Goal: Task Accomplishment & Management: Manage account settings

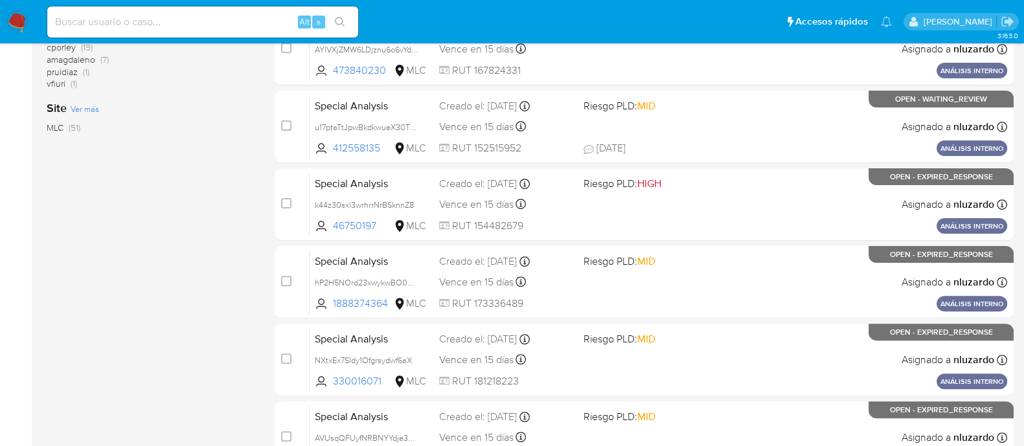
scroll to position [621, 0]
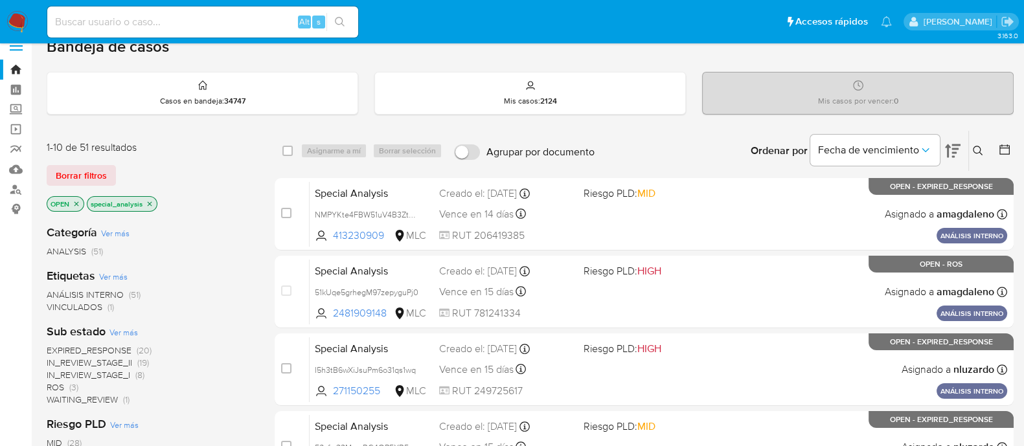
scroll to position [0, 0]
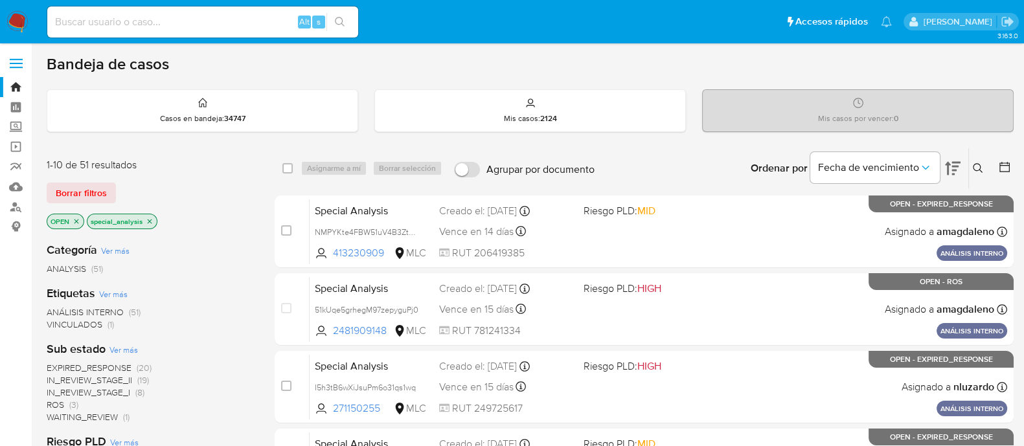
click at [75, 327] on span "VINCULADOS" at bounding box center [75, 324] width 56 height 13
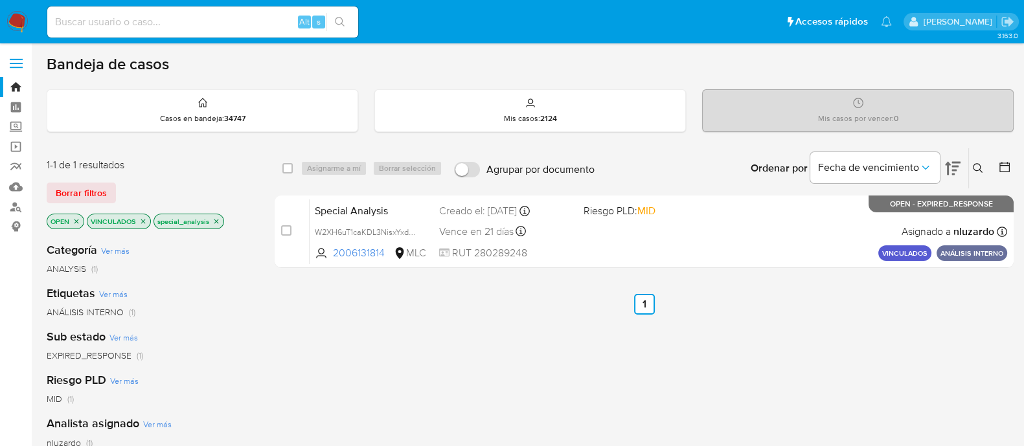
click at [216, 218] on icon "close-filter" at bounding box center [216, 222] width 8 height 8
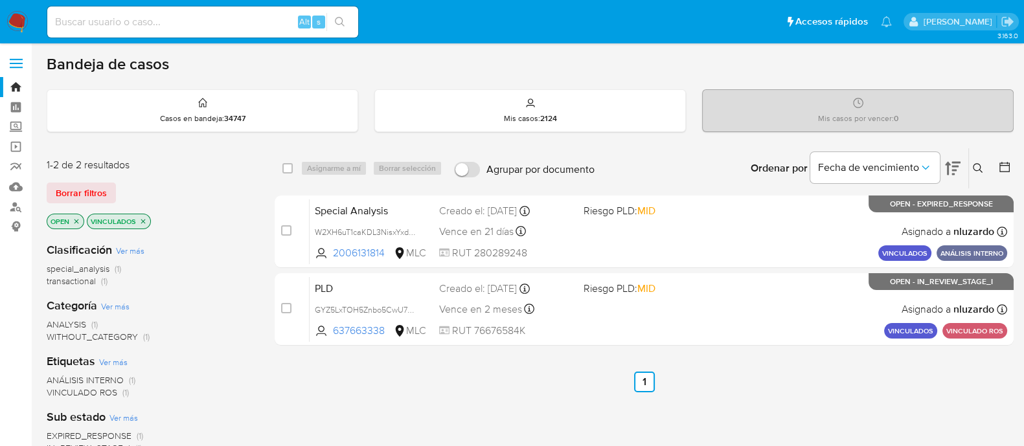
click at [139, 222] on icon "close-filter" at bounding box center [143, 222] width 8 height 8
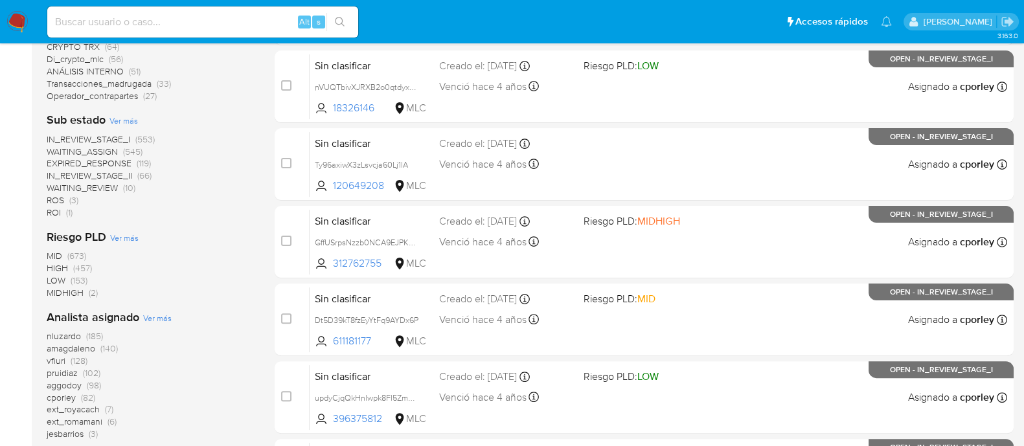
scroll to position [486, 0]
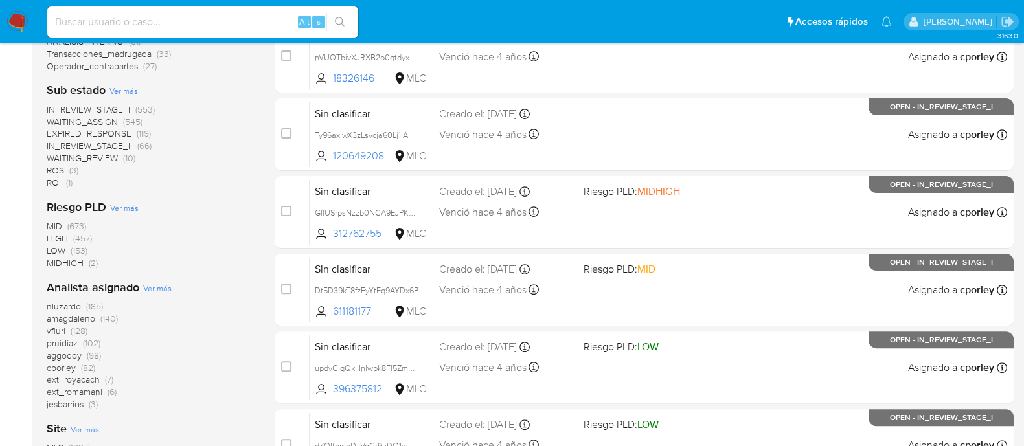
click at [76, 319] on span "amagdaleno" at bounding box center [71, 318] width 49 height 13
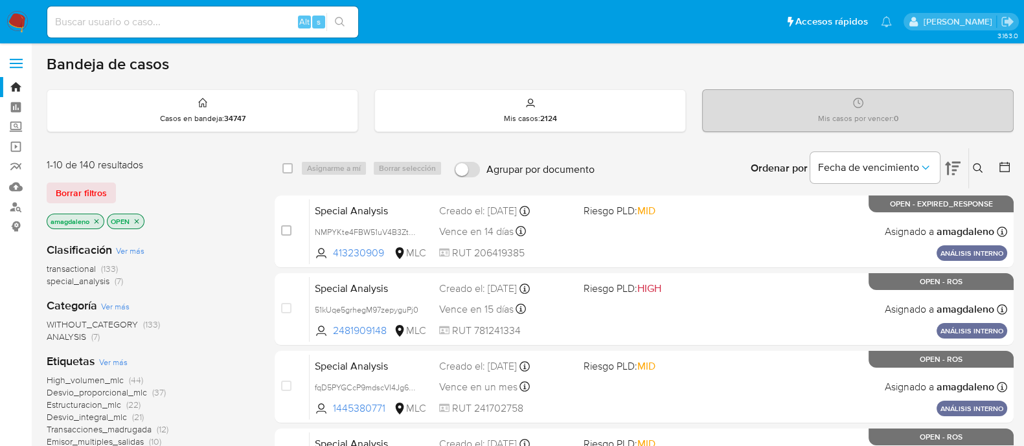
click at [84, 271] on span "transactional" at bounding box center [71, 268] width 49 height 13
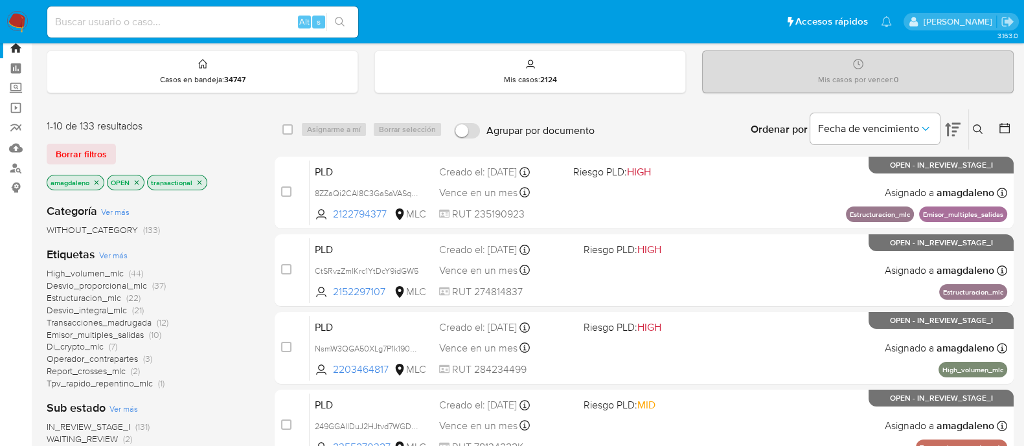
scroll to position [58, 0]
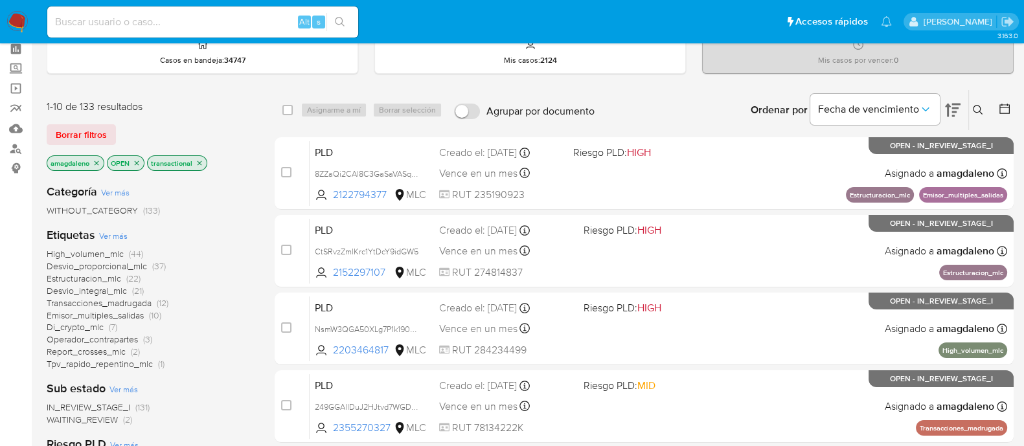
click at [1000, 106] on icon at bounding box center [1005, 109] width 10 height 10
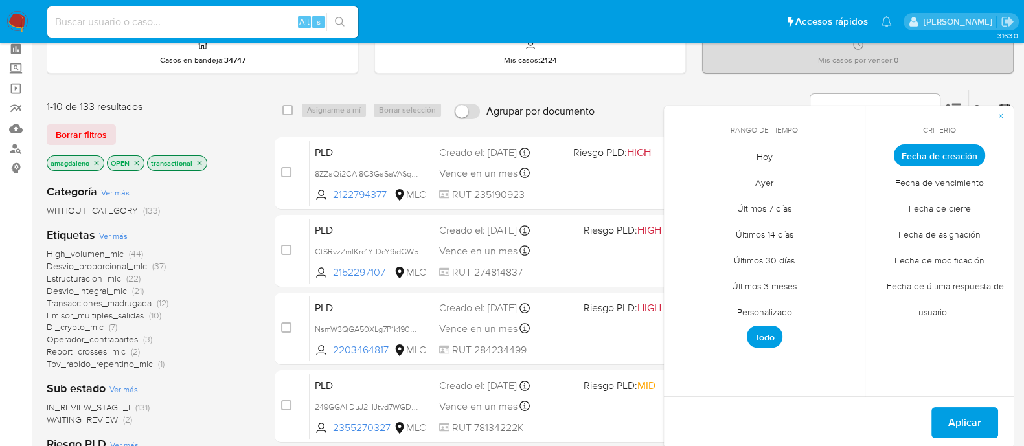
drag, startPoint x: 756, startPoint y: 311, endPoint x: 711, endPoint y: 182, distance: 136.7
click at [756, 310] on span "Personalizado" at bounding box center [765, 312] width 82 height 27
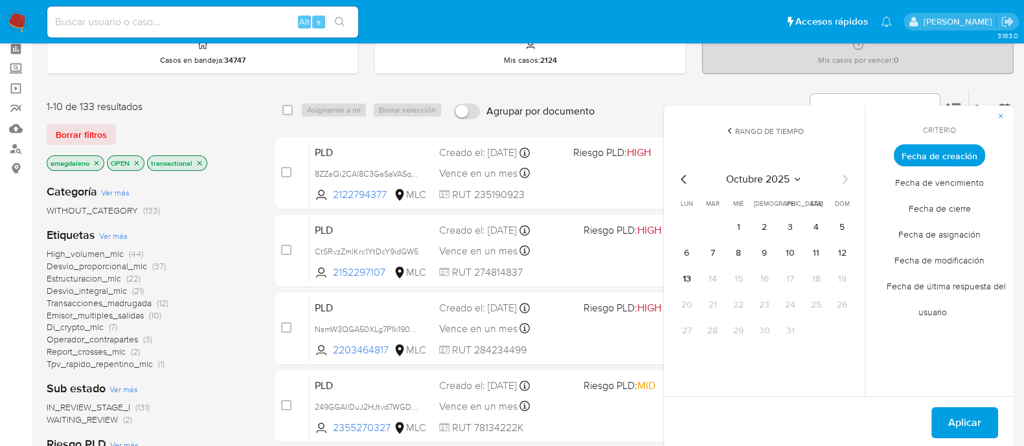
click at [681, 179] on icon "Mes anterior" at bounding box center [684, 180] width 16 height 16
drag, startPoint x: 794, startPoint y: 225, endPoint x: 859, endPoint y: 323, distance: 117.7
click at [795, 227] on button "1" at bounding box center [790, 227] width 21 height 21
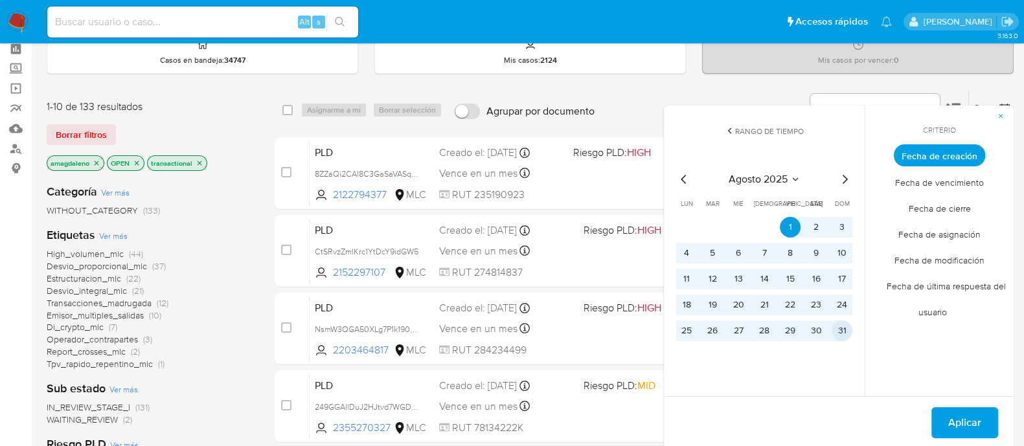
click at [843, 332] on button "31" at bounding box center [842, 331] width 21 height 21
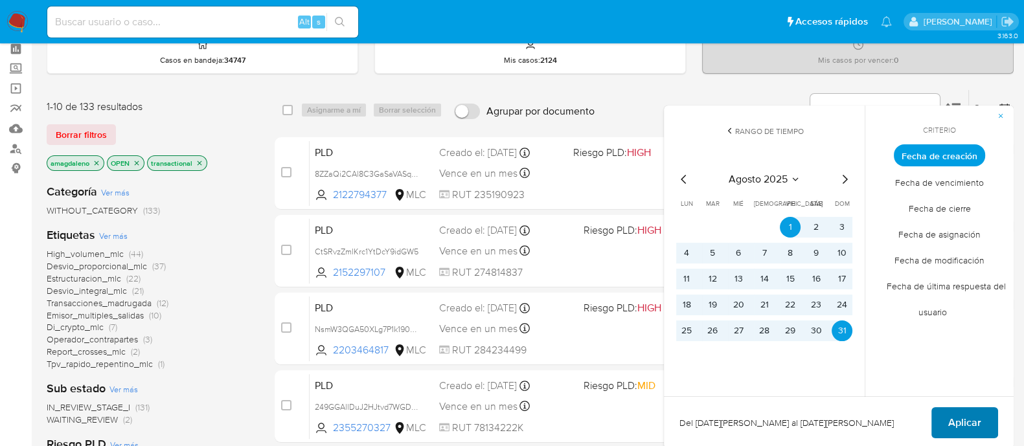
click at [978, 417] on span "Aplicar" at bounding box center [964, 423] width 33 height 29
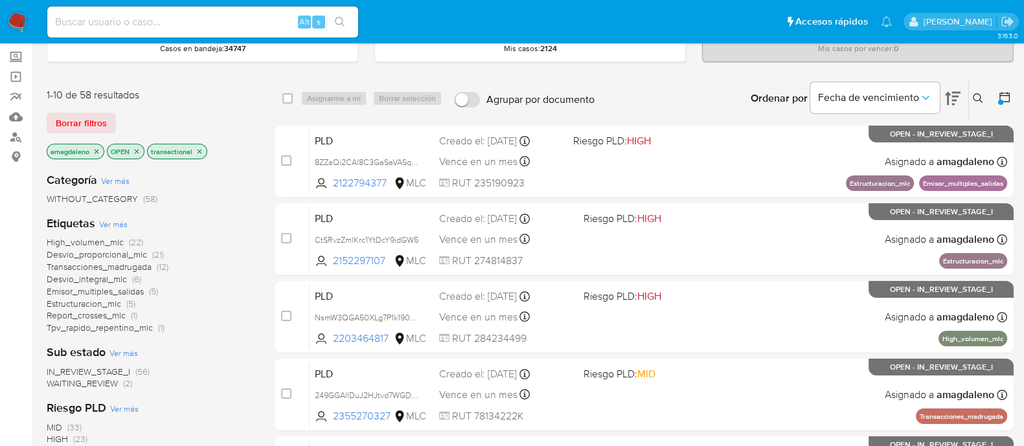
scroll to position [139, 0]
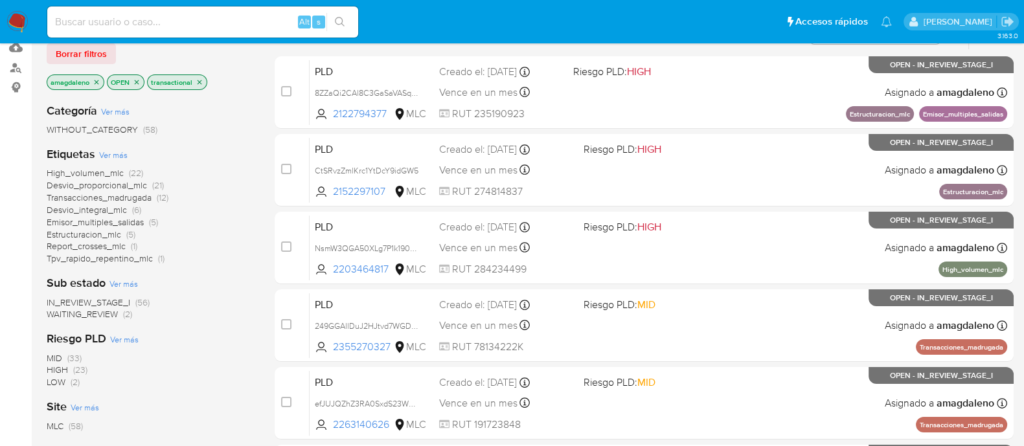
click at [96, 209] on span "Desvio_integral_mlc" at bounding box center [87, 209] width 80 height 13
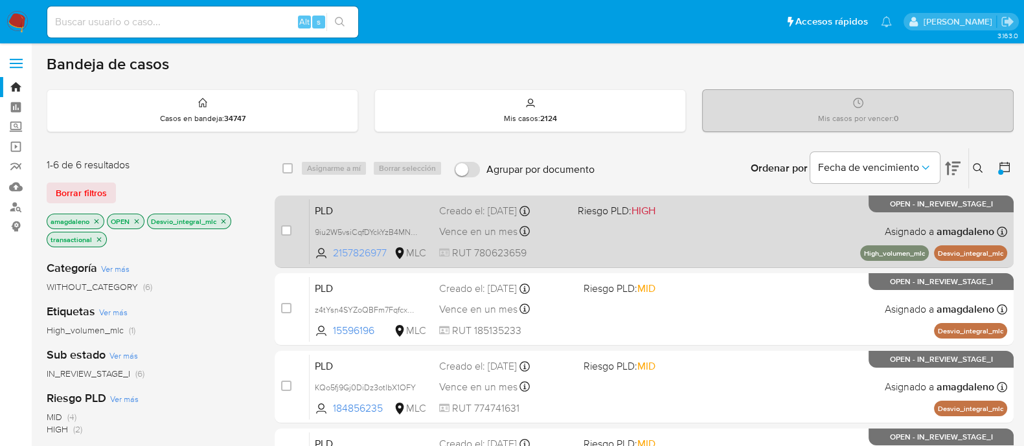
click at [369, 254] on span "2157826977" at bounding box center [362, 253] width 58 height 14
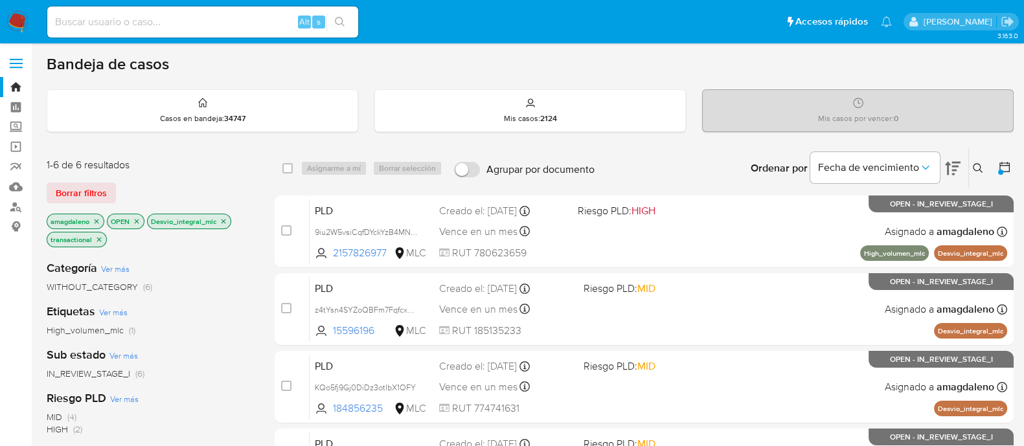
click at [1005, 166] on icon at bounding box center [1004, 167] width 13 height 13
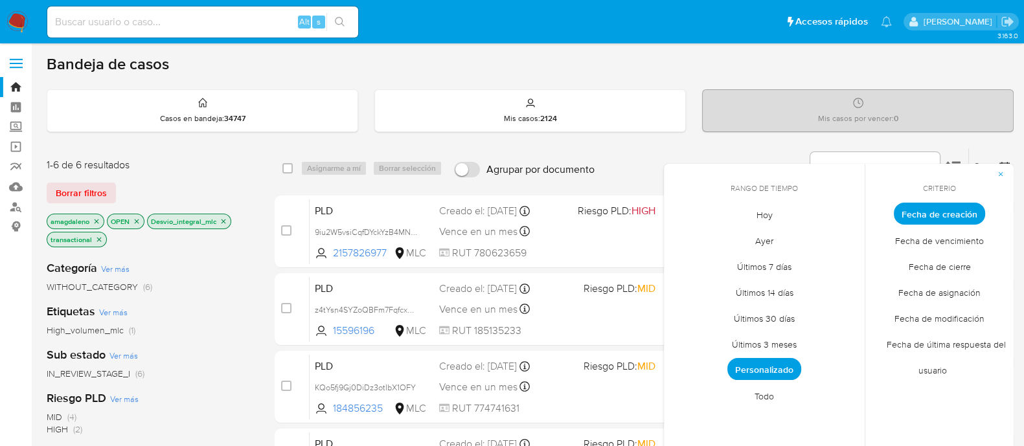
click at [599, 56] on div "Bandeja de casos" at bounding box center [530, 63] width 967 height 19
click at [1001, 177] on span "button" at bounding box center [1001, 174] width 8 height 18
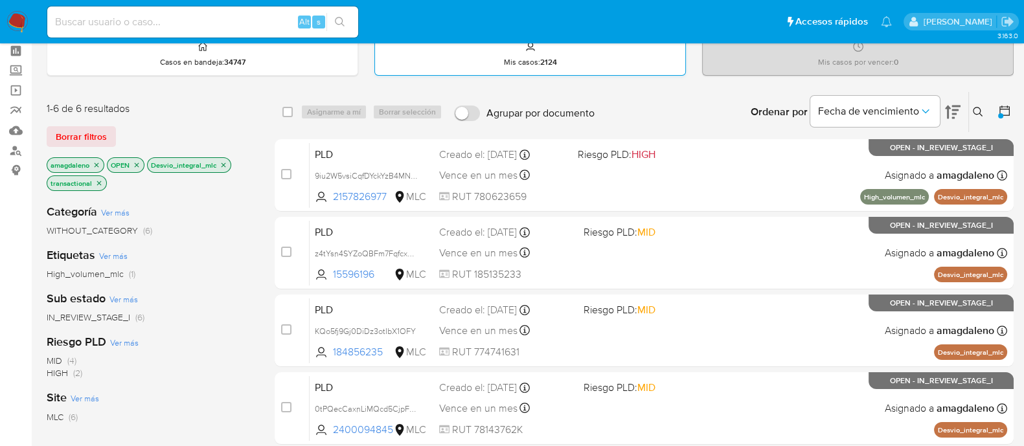
scroll to position [80, 0]
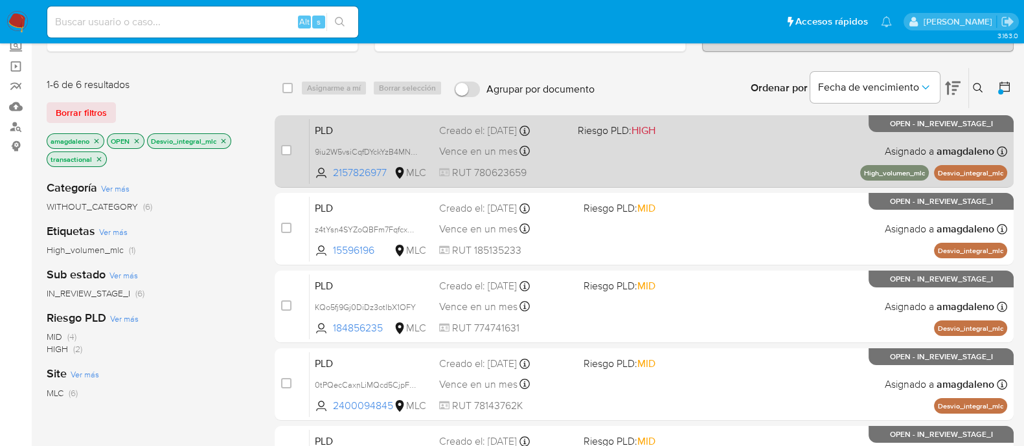
click at [596, 166] on div "PLD 9iu2W5vsiCqfDYckYzB4MN8J 2157826977 MLC Riesgo PLD: HIGH Creado el: 12/08/2…" at bounding box center [659, 151] width 698 height 65
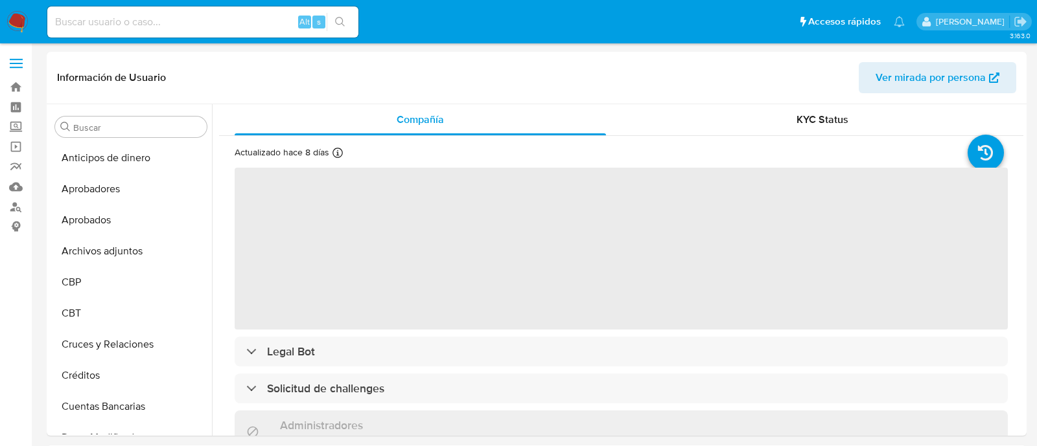
select select "10"
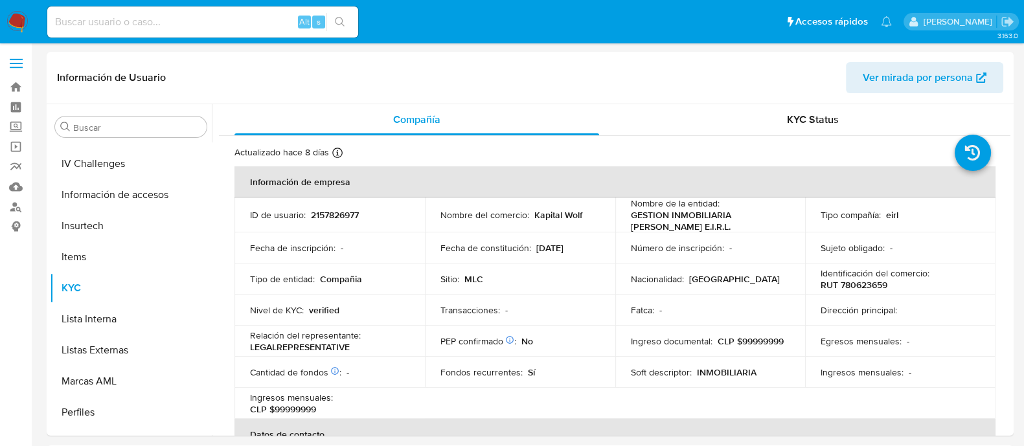
scroll to position [640, 0]
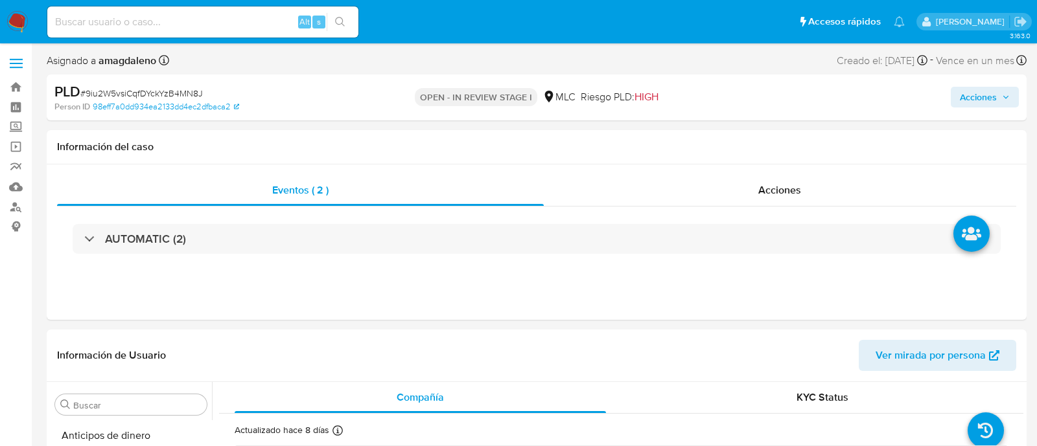
select select "10"
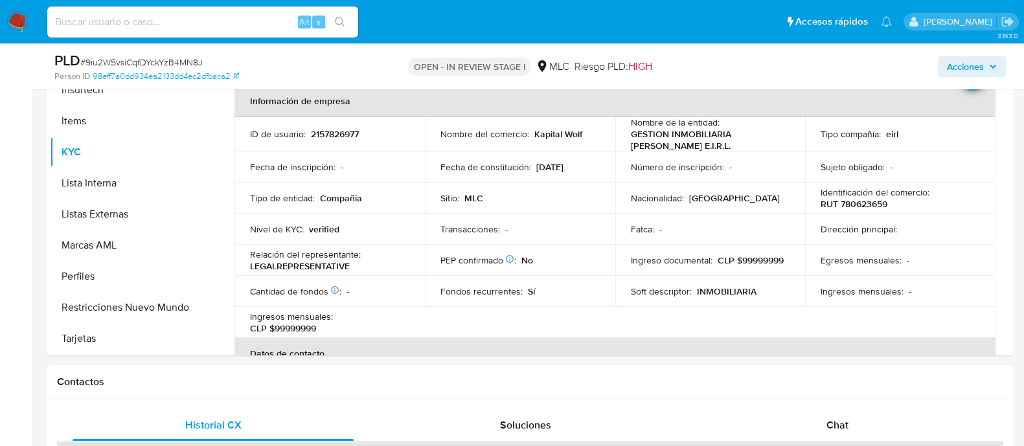
scroll to position [323, 0]
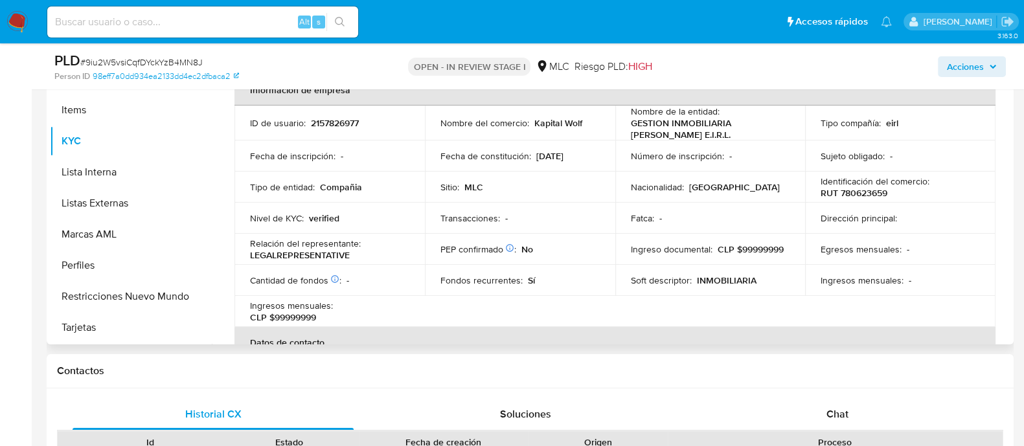
click at [850, 199] on p "RUT 780623659" at bounding box center [854, 193] width 67 height 12
copy p "780623659"
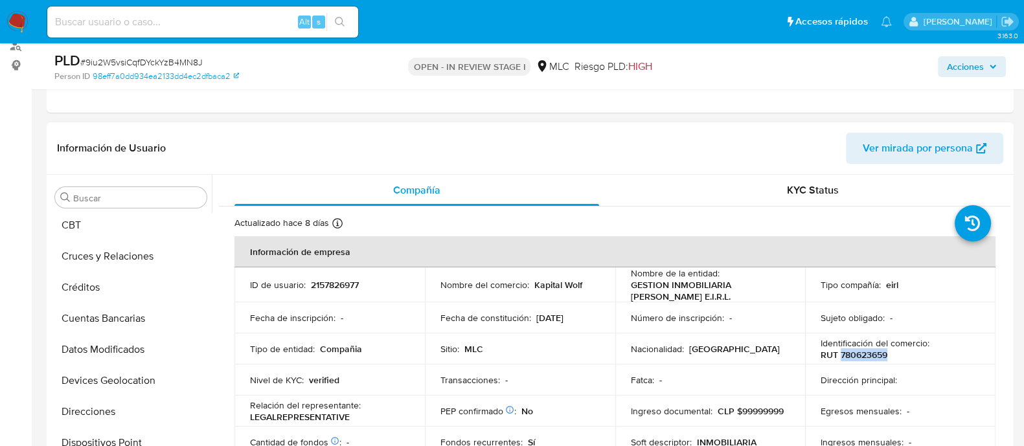
scroll to position [161, 0]
drag, startPoint x: 112, startPoint y: 252, endPoint x: 128, endPoint y: 246, distance: 17.2
click at [112, 252] on button "Cruces y Relaciones" at bounding box center [126, 253] width 152 height 31
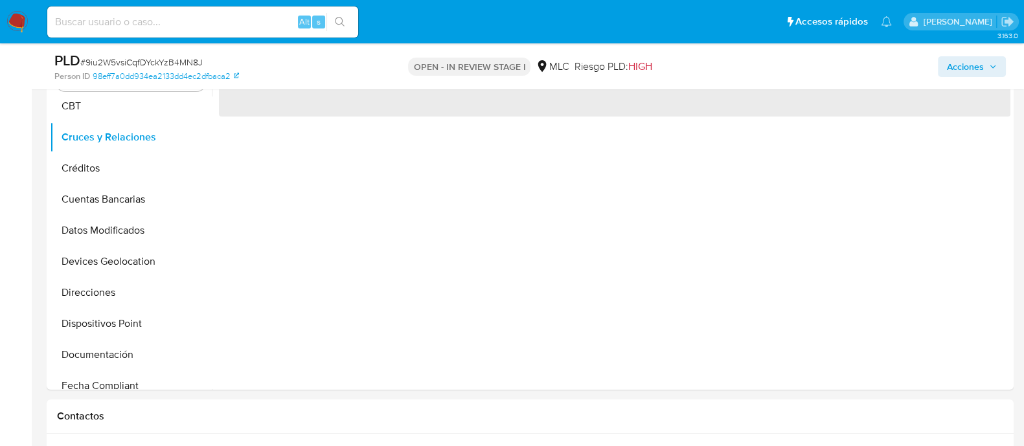
scroll to position [220, 0]
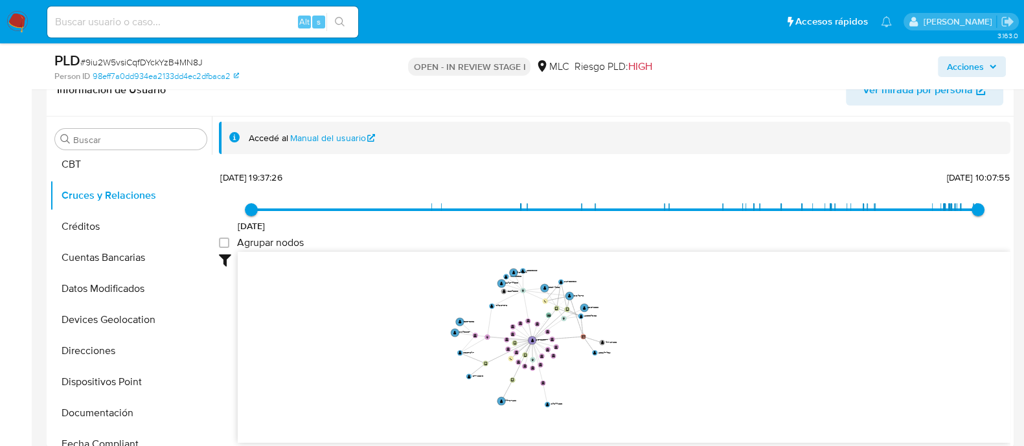
drag, startPoint x: 714, startPoint y: 325, endPoint x: 974, endPoint y: 165, distance: 306.0
click at [640, 354] on icon "device-6802ecbe251257a70eec6963  device-65d16050cb22deaba5a596e9  device-6529…" at bounding box center [624, 346] width 773 height 188
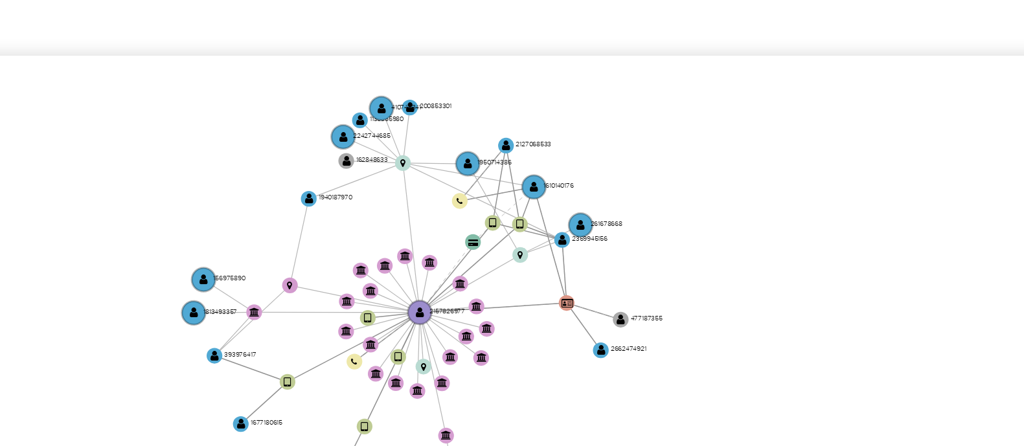
scroll to position [336, 0]
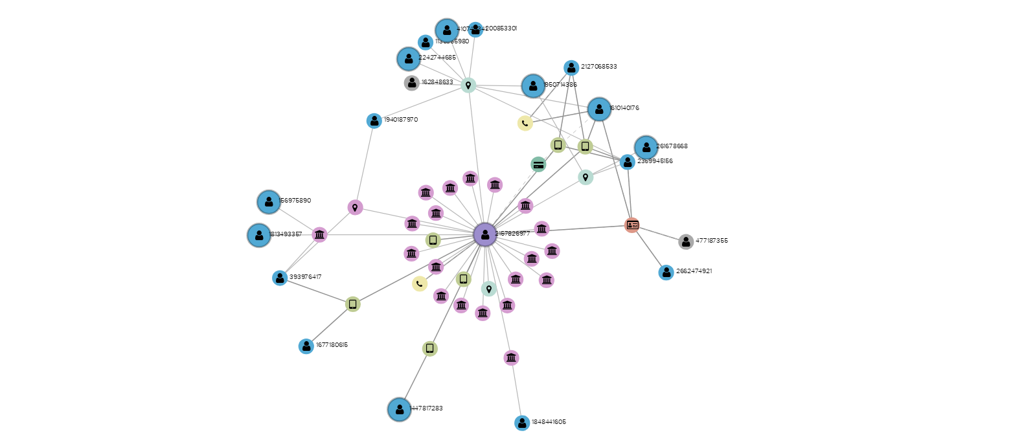
drag, startPoint x: 685, startPoint y: 229, endPoint x: 707, endPoint y: 240, distance: 25.2
click at [707, 242] on icon "device-6802ecbe251257a70eec6963  device-65d16050cb22deaba5a596e9  device-6529…" at bounding box center [624, 229] width 773 height 188
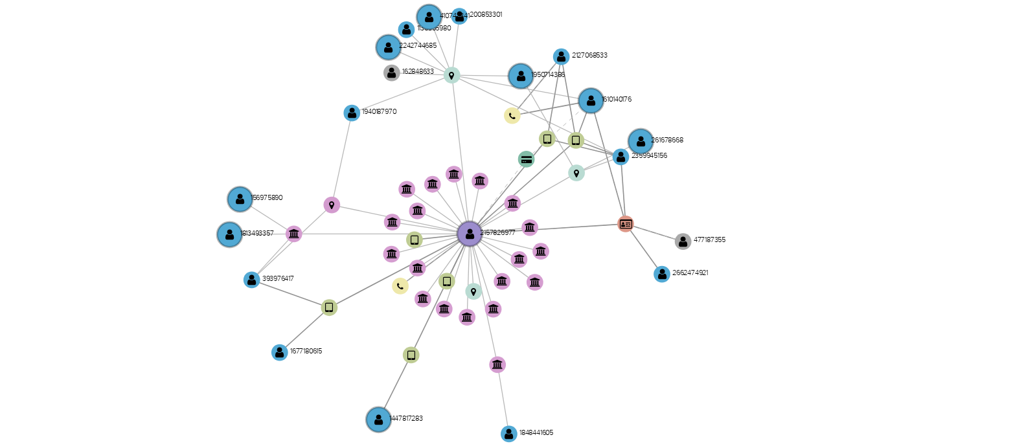
click at [708, 241] on icon "device-6802ecbe251257a70eec6963  device-65d16050cb22deaba5a596e9  device-6529…" at bounding box center [624, 229] width 773 height 188
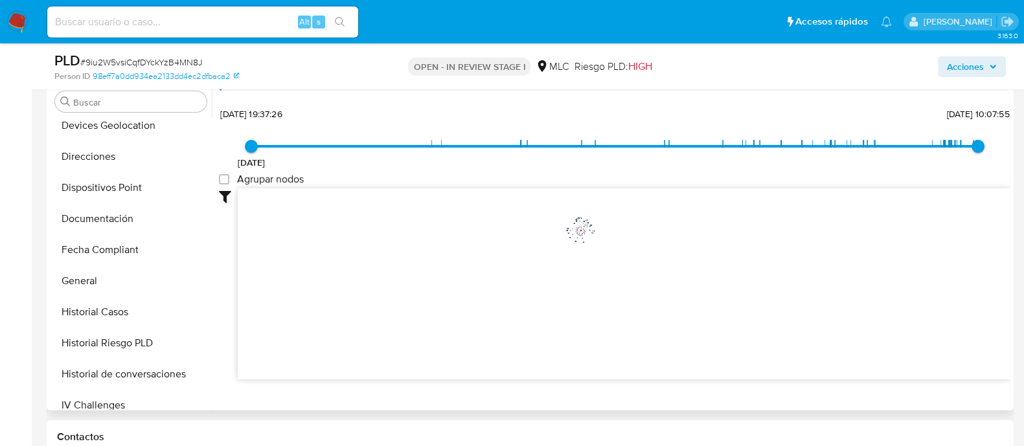
scroll to position [486, 0]
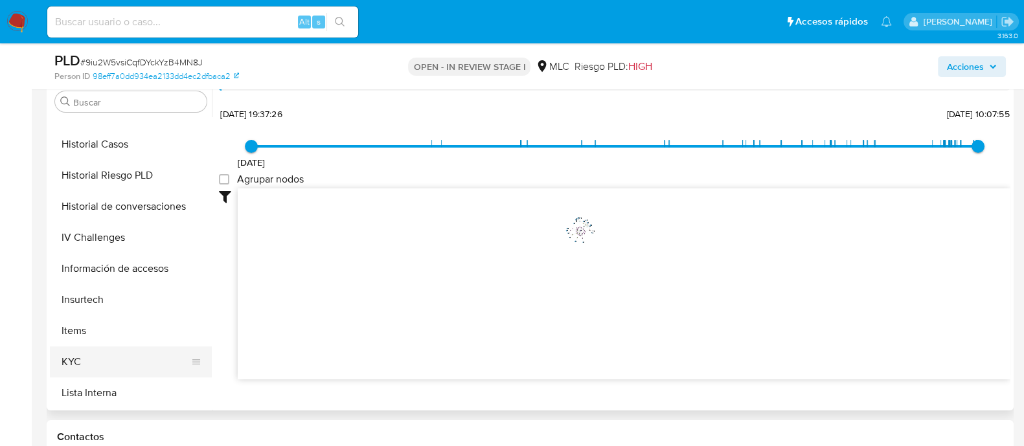
click at [84, 361] on button "KYC" at bounding box center [126, 362] width 152 height 31
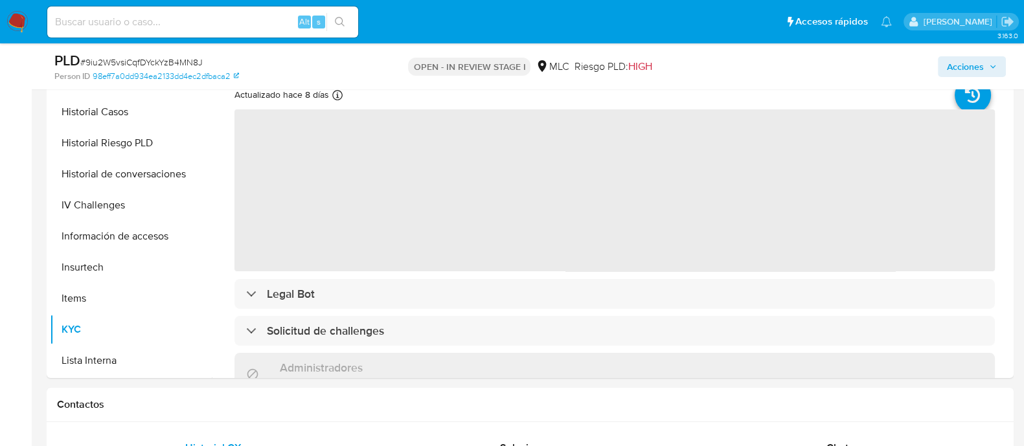
scroll to position [287, 0]
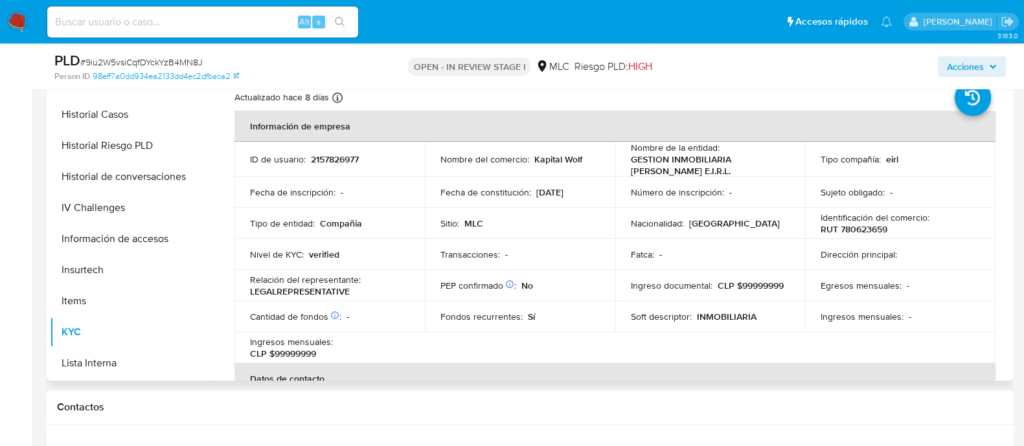
click at [869, 224] on p "Identificación del comercio :" at bounding box center [875, 218] width 109 height 12
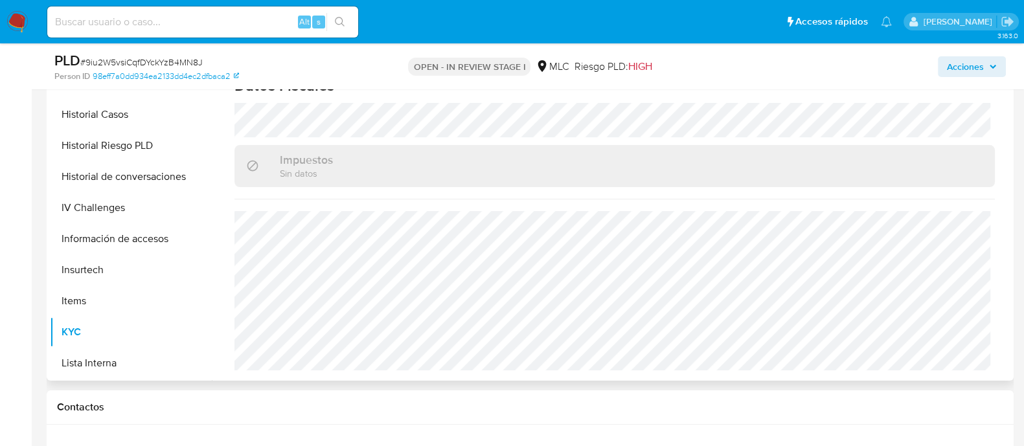
scroll to position [611, 0]
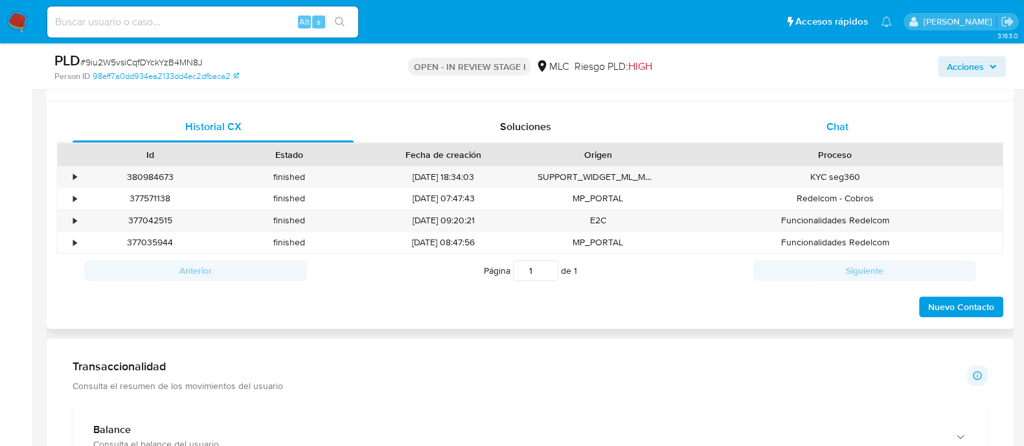
click at [839, 125] on span "Chat" at bounding box center [838, 126] width 22 height 15
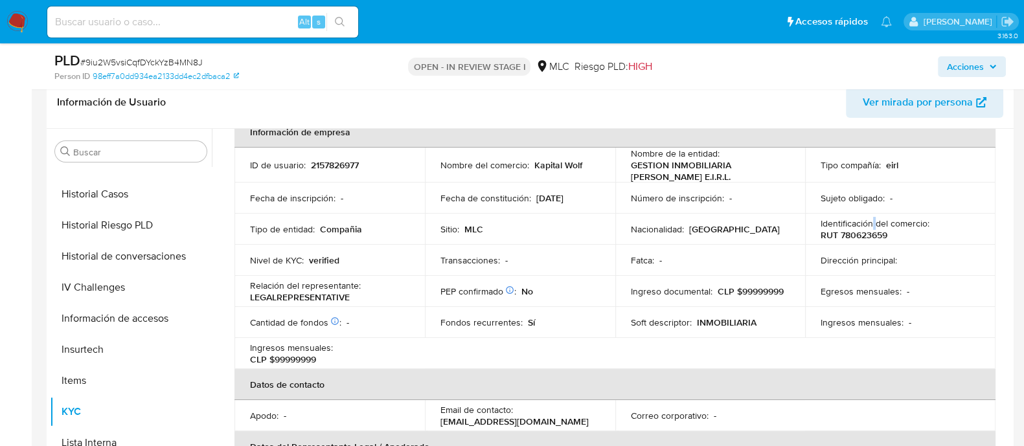
scroll to position [71, 0]
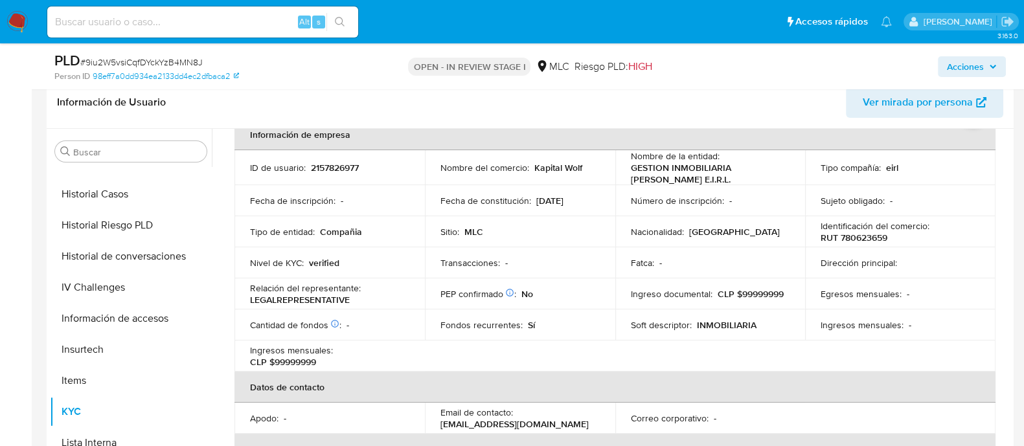
click at [667, 168] on p "GESTION INMOBILIARIA MAXIMILIANO PACHECO VALDES E.I.R.L." at bounding box center [708, 173] width 154 height 23
copy div "Nombre de la entidad : GESTION INMOBILIARIA MAXIMILIANO PACHECO VALDES E.I.R.L."
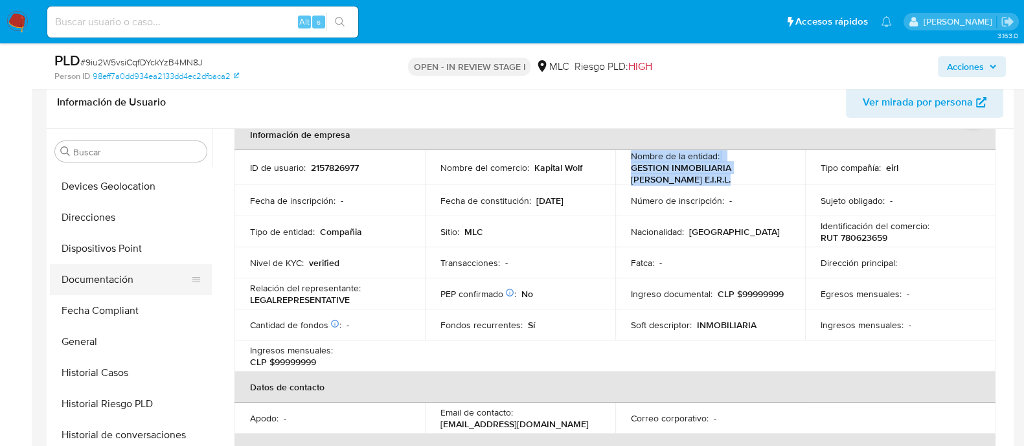
scroll to position [323, 0]
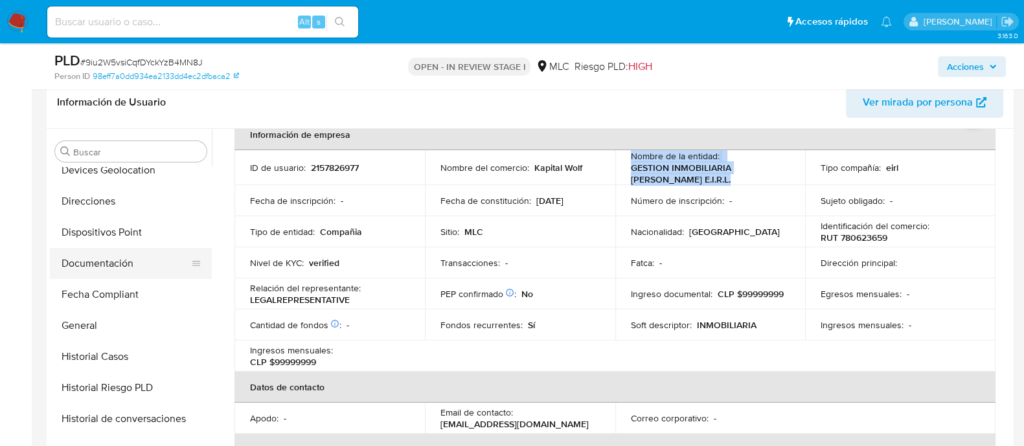
click at [116, 257] on button "Documentación" at bounding box center [126, 263] width 152 height 31
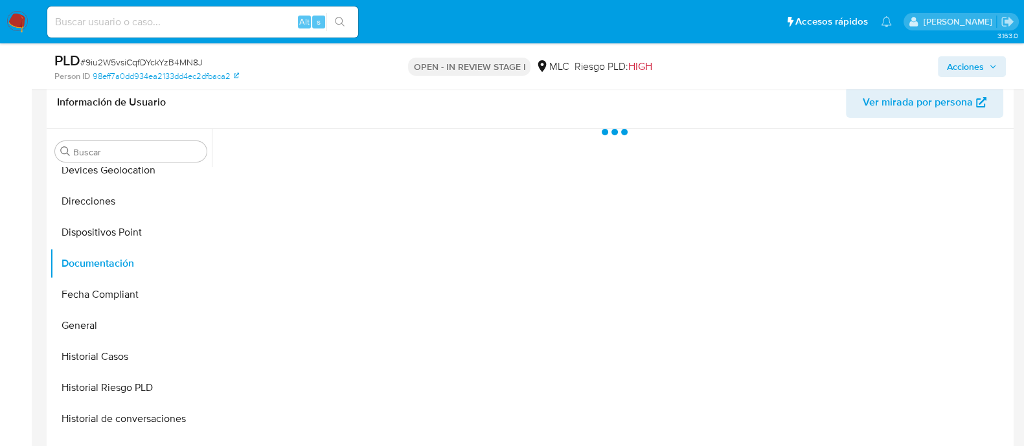
scroll to position [0, 0]
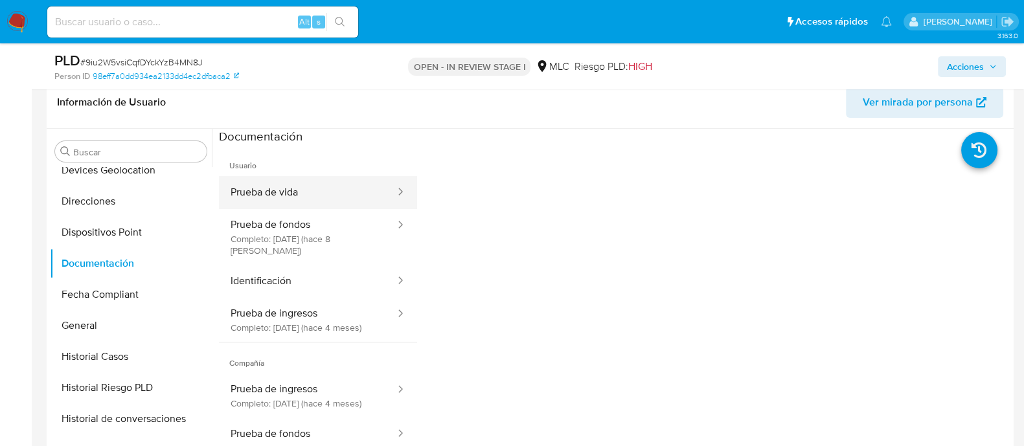
click at [278, 192] on button "Prueba de vida" at bounding box center [308, 192] width 178 height 33
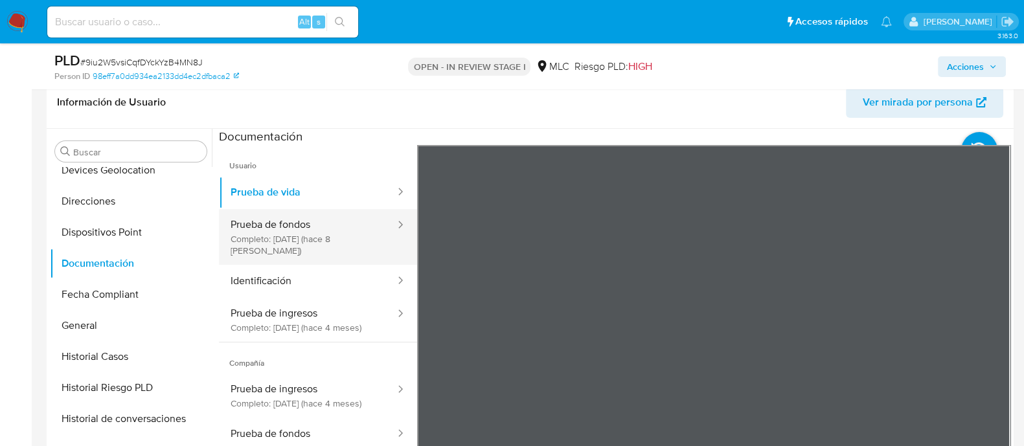
click at [285, 233] on button "Prueba de fondos Completo: 05/10/2025 (hace 8 días)" at bounding box center [308, 237] width 178 height 56
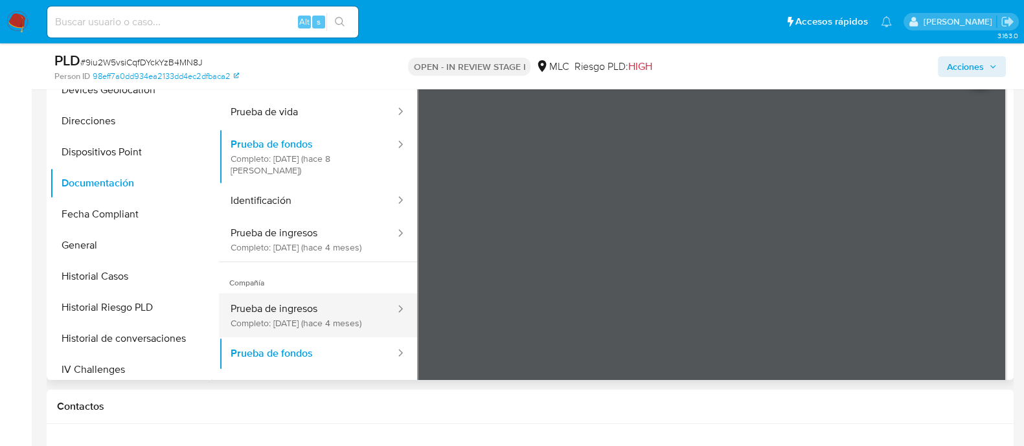
click at [308, 332] on button "Prueba de ingresos Completo: 05/06/2025 (hace 4 meses)" at bounding box center [308, 315] width 178 height 44
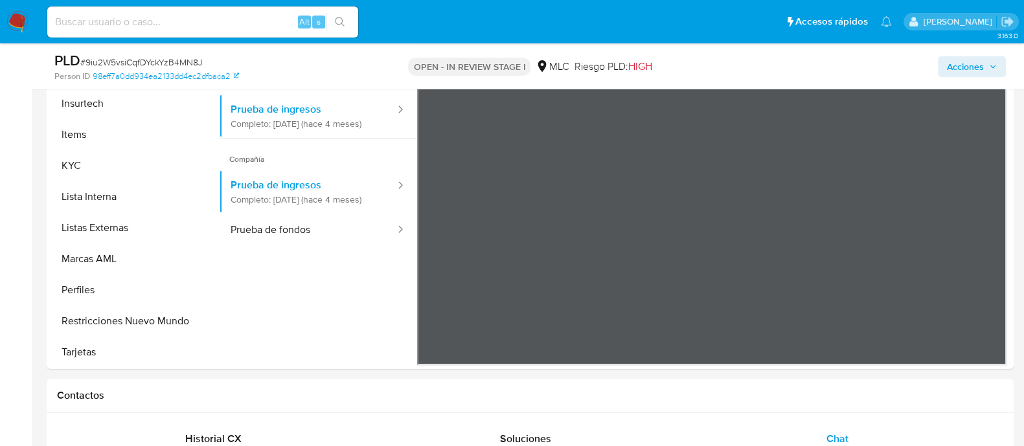
scroll to position [288, 0]
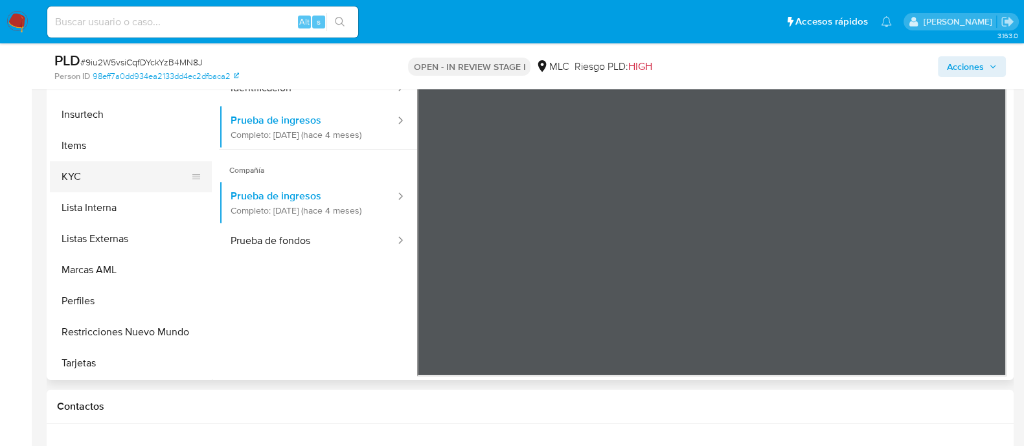
click at [126, 189] on button "KYC" at bounding box center [126, 176] width 152 height 31
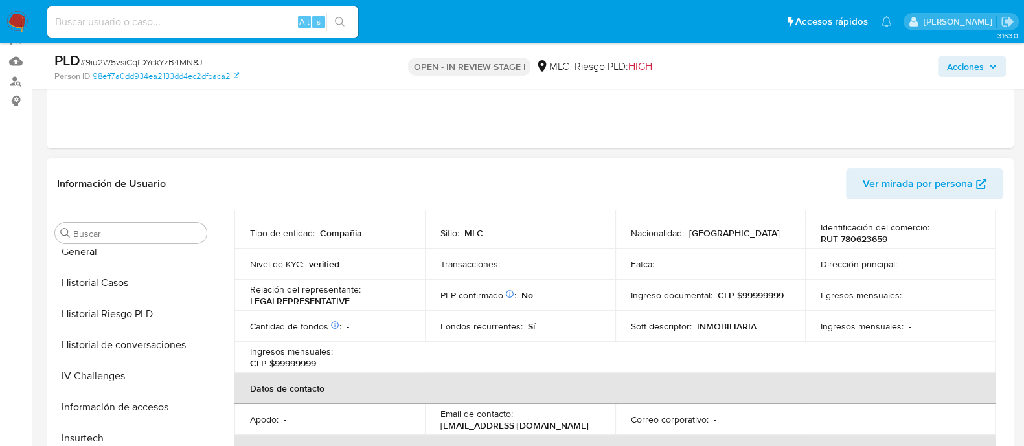
scroll to position [71, 0]
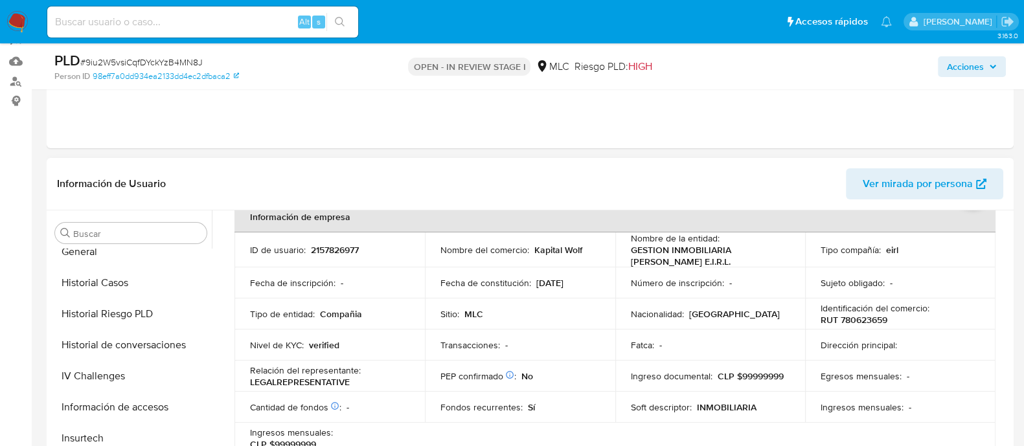
click at [718, 382] on p "CLP $99999999" at bounding box center [751, 377] width 66 height 12
click at [117, 292] on button "Historial Casos" at bounding box center [126, 283] width 152 height 31
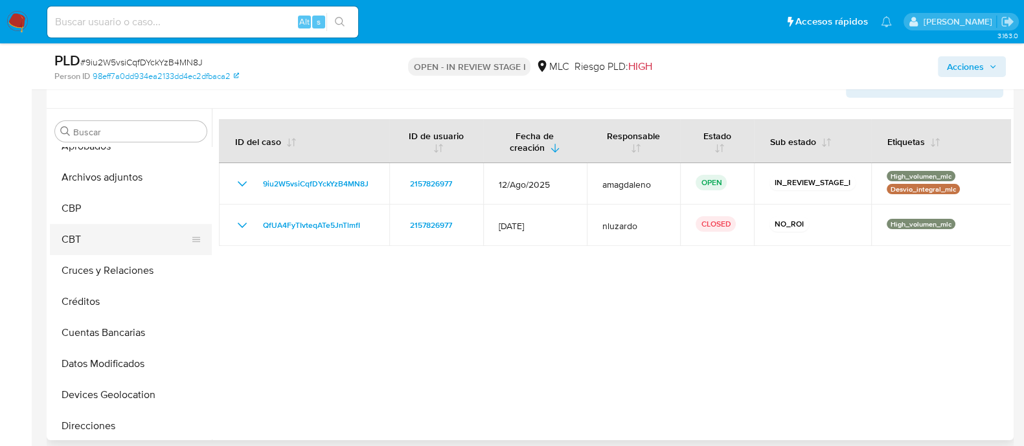
scroll to position [74, 0]
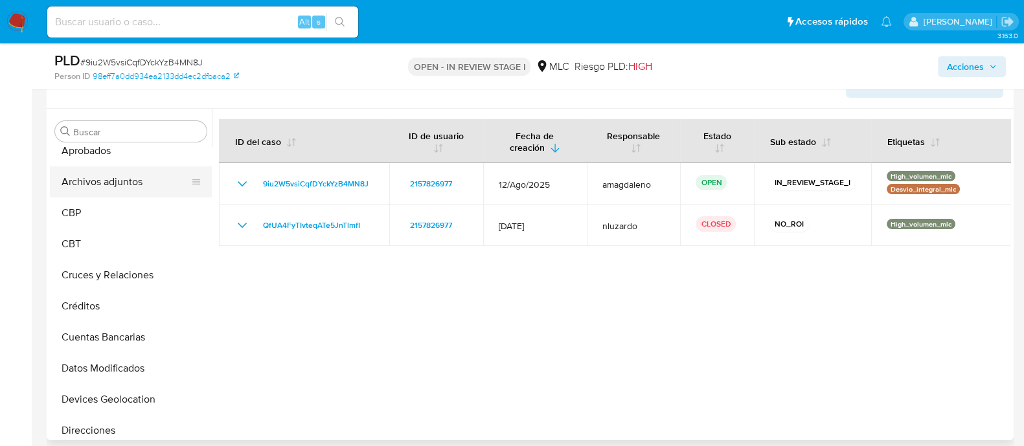
click at [103, 186] on button "Archivos adjuntos" at bounding box center [126, 181] width 152 height 31
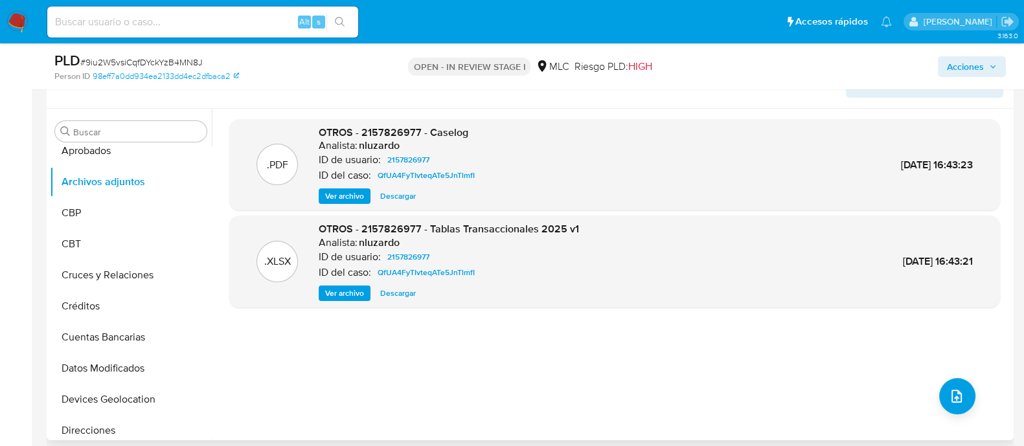
click at [347, 197] on span "Ver archivo" at bounding box center [344, 196] width 39 height 13
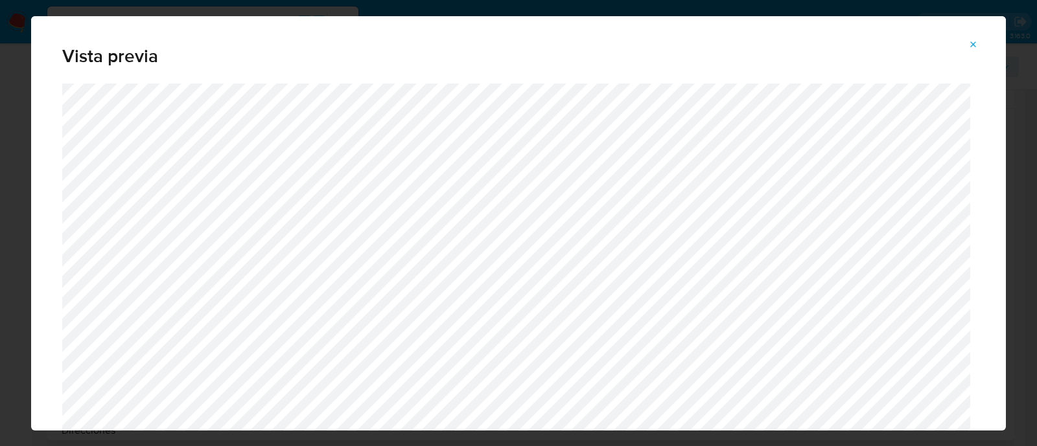
click at [969, 41] on icon "Attachment preview" at bounding box center [973, 45] width 10 height 10
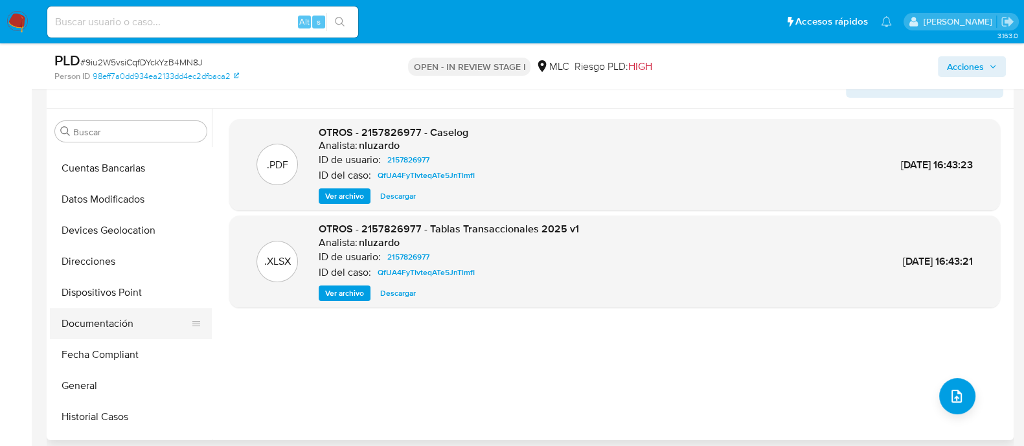
scroll to position [242, 0]
click at [129, 319] on button "Documentación" at bounding box center [126, 324] width 152 height 31
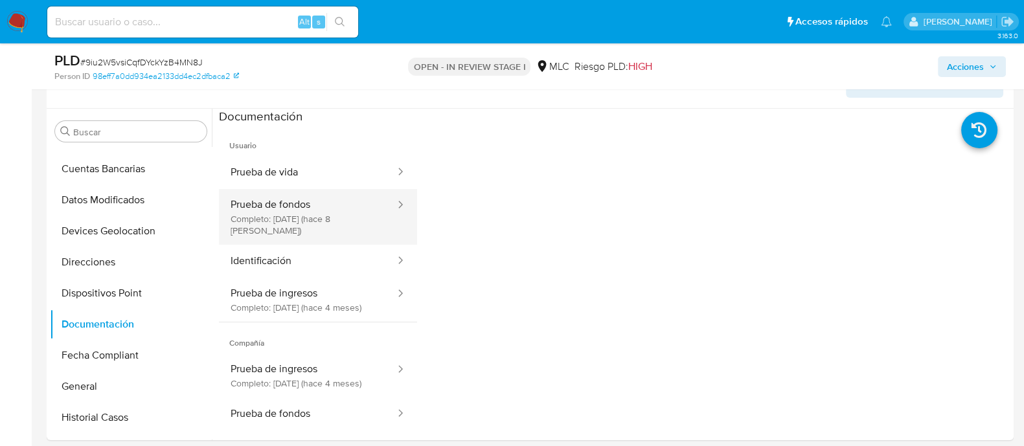
click at [325, 227] on button "Prueba de fondos Completo: 05/10/2025 (hace 8 días)" at bounding box center [308, 217] width 178 height 56
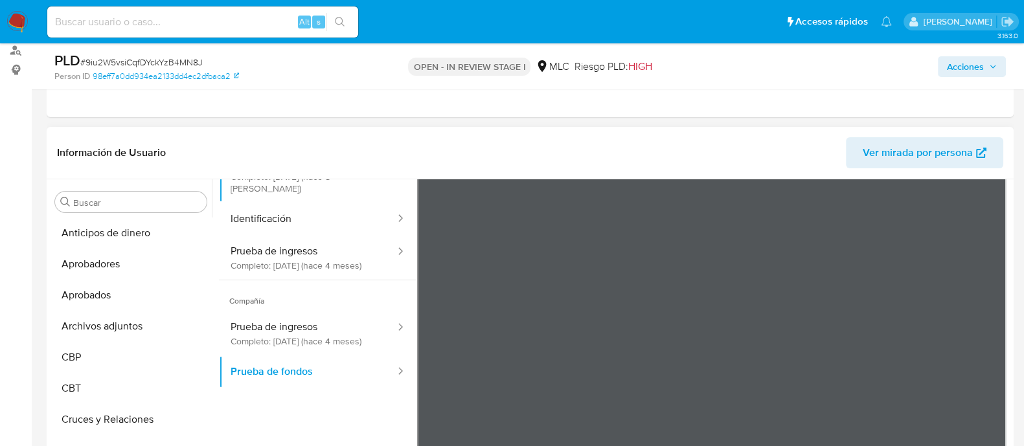
scroll to position [132, 0]
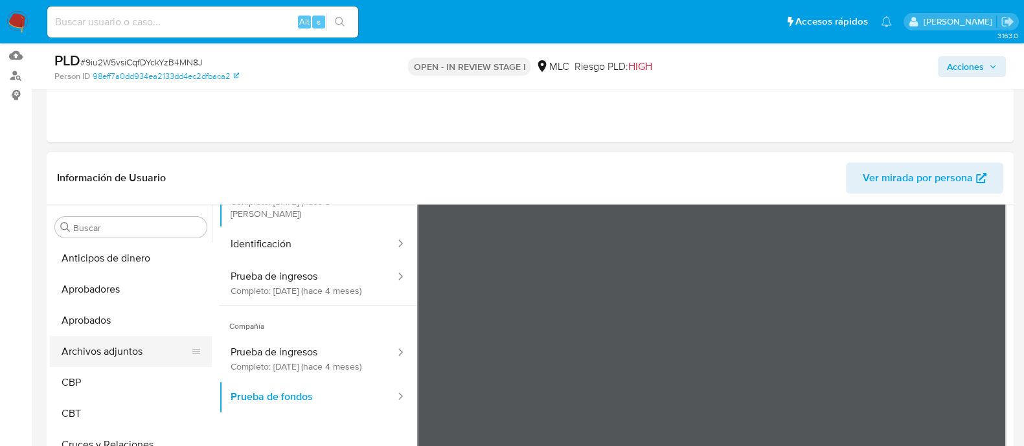
click at [98, 351] on button "Archivos adjuntos" at bounding box center [126, 351] width 152 height 31
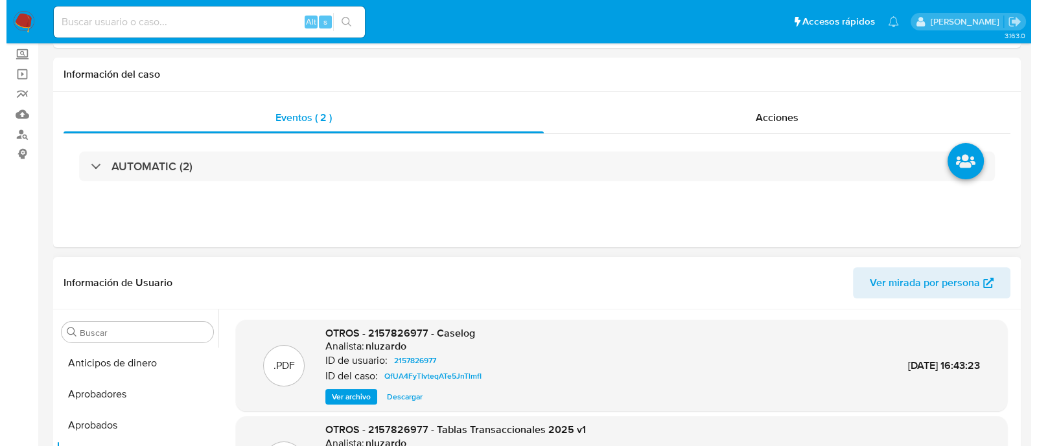
scroll to position [243, 0]
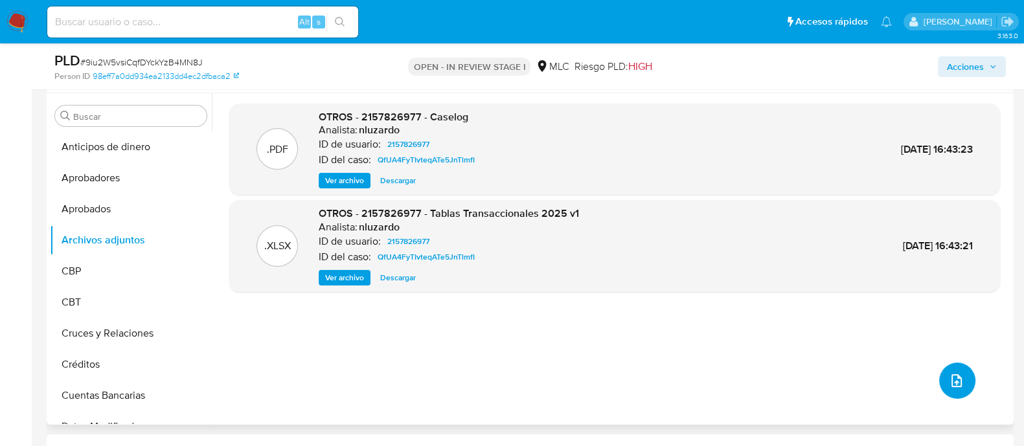
click at [963, 381] on button "upload-file" at bounding box center [957, 381] width 36 height 36
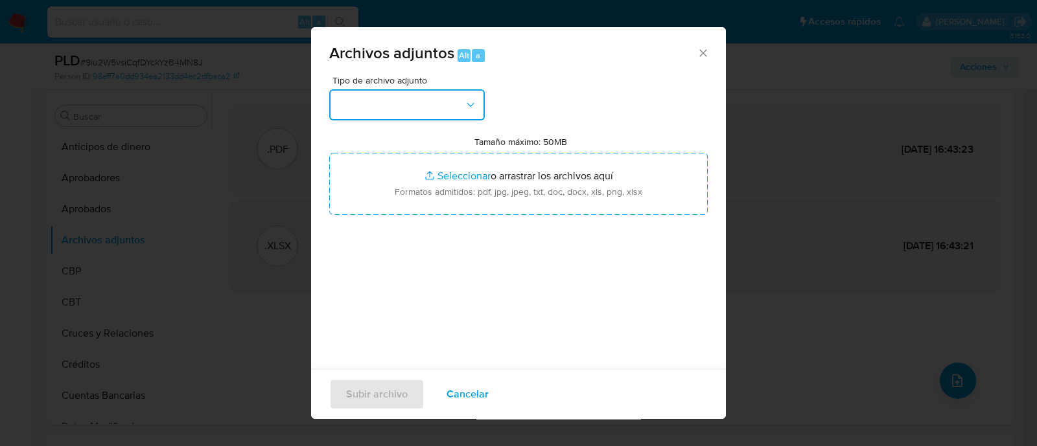
click at [452, 95] on button "button" at bounding box center [406, 104] width 155 height 31
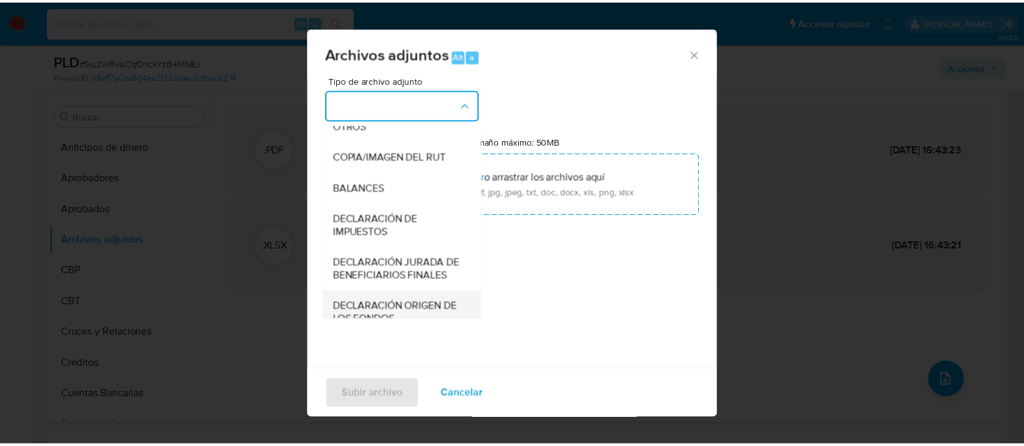
scroll to position [214, 0]
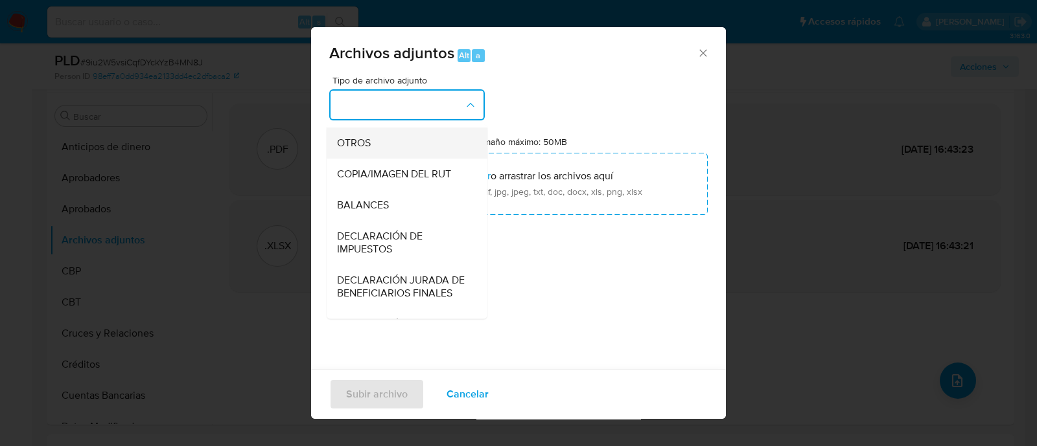
click at [353, 145] on div "OTROS" at bounding box center [403, 143] width 132 height 31
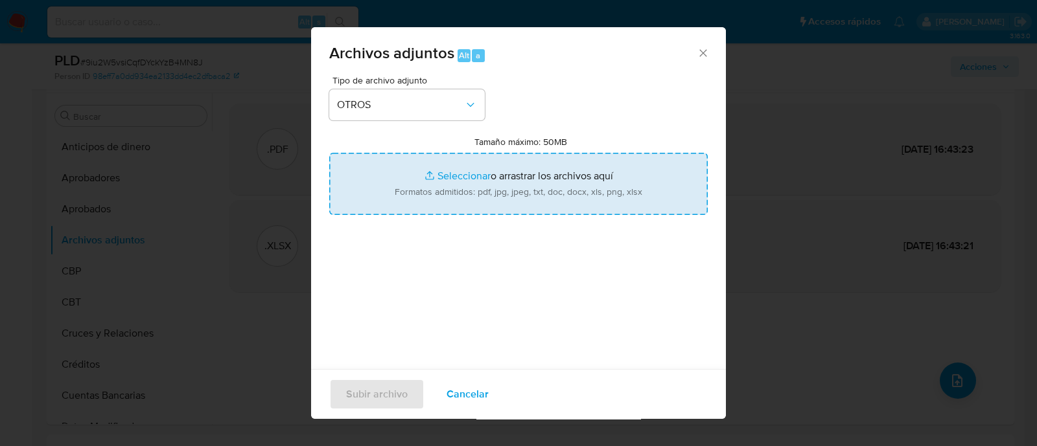
click at [452, 173] on input "Tamaño máximo: 50MB Seleccionar archivos" at bounding box center [518, 184] width 378 height 62
type input "C:\fakepath\AM 2157826977 - 13_10_2025 (1).pdf"
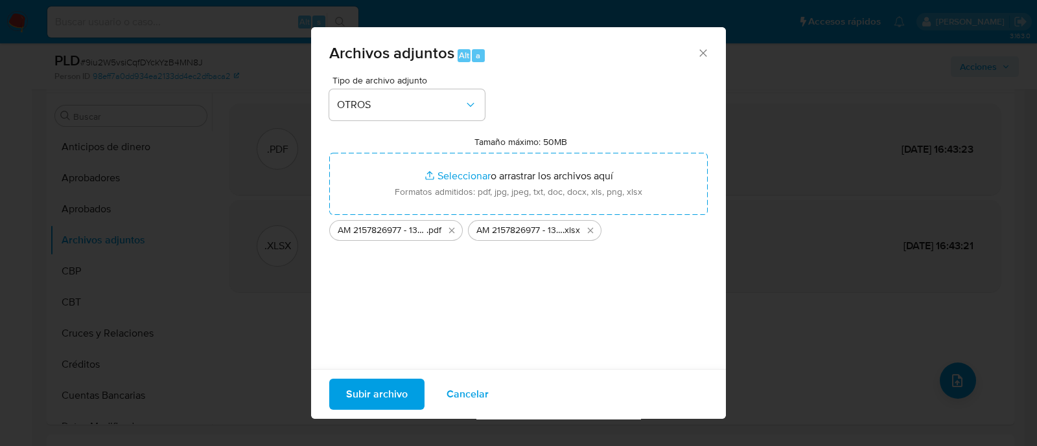
click at [387, 403] on span "Subir archivo" at bounding box center [377, 394] width 62 height 29
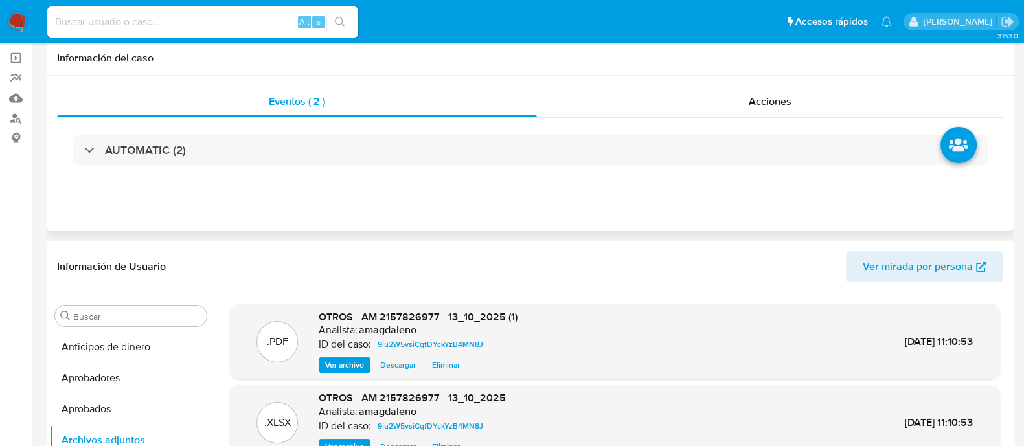
scroll to position [0, 0]
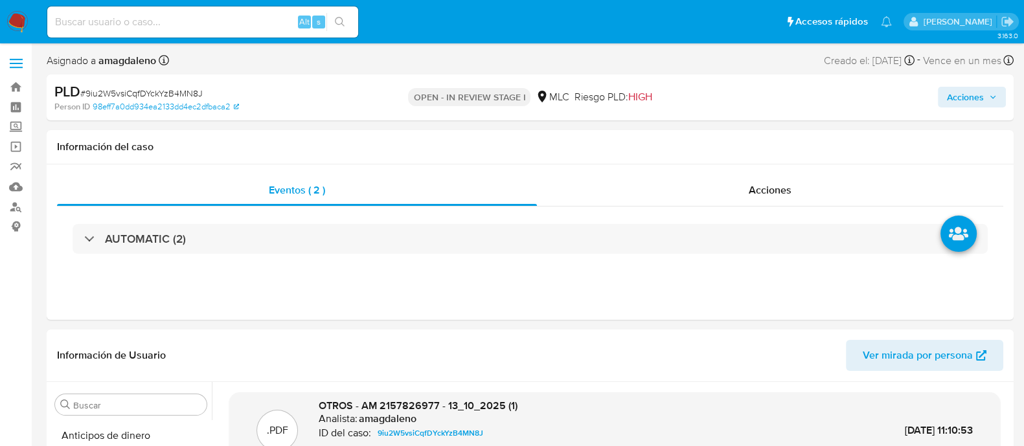
click at [969, 94] on span "Acciones" at bounding box center [965, 97] width 37 height 21
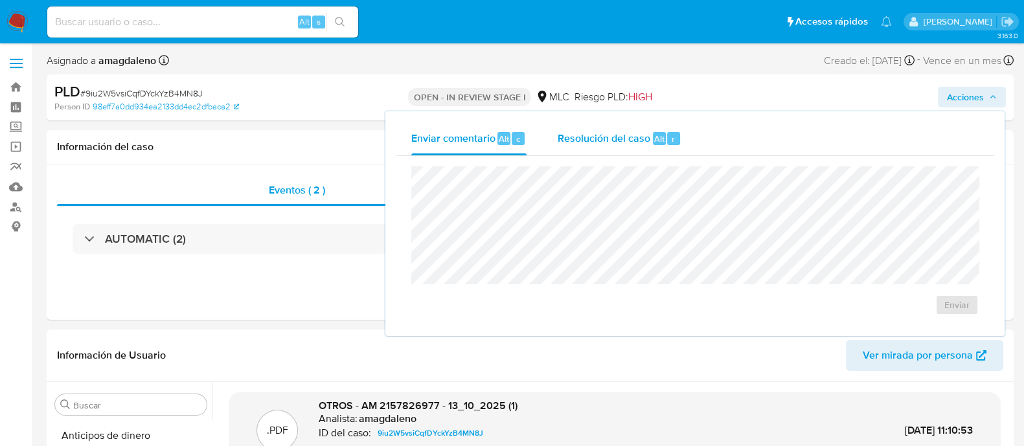
click at [616, 133] on span "Resolución del caso" at bounding box center [604, 138] width 93 height 15
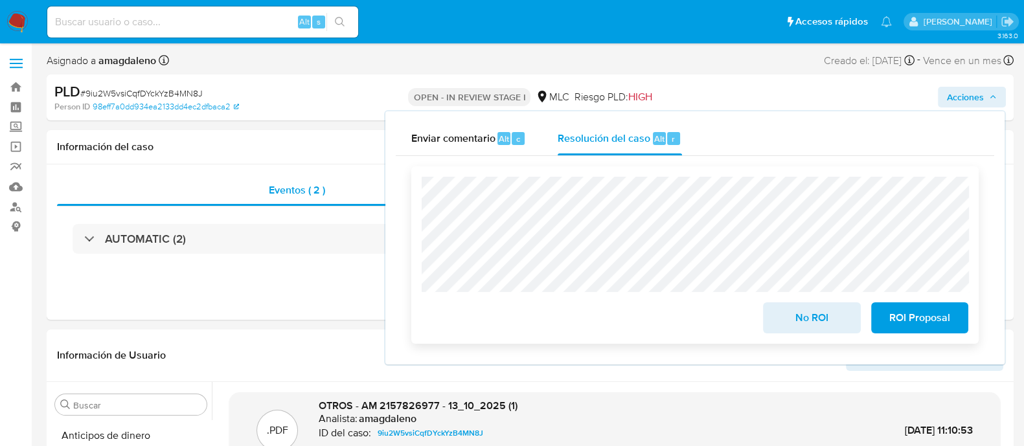
click at [837, 319] on span "No ROI" at bounding box center [811, 318] width 63 height 29
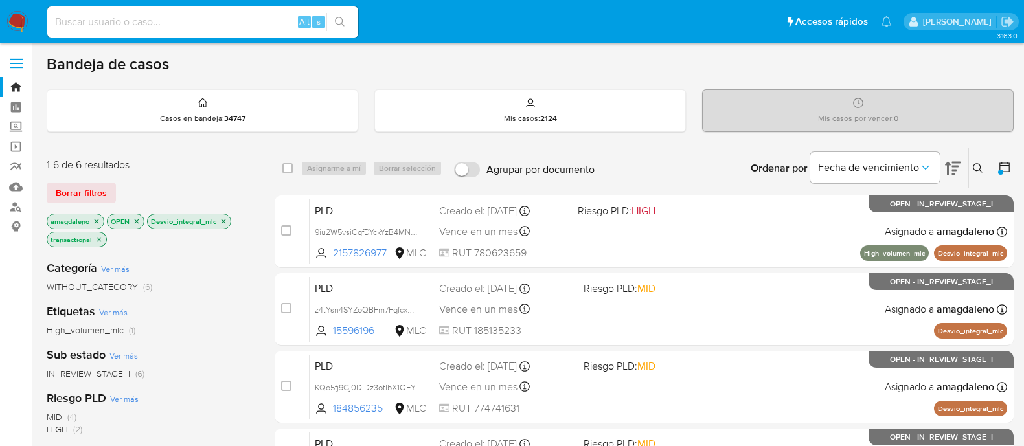
scroll to position [80, 0]
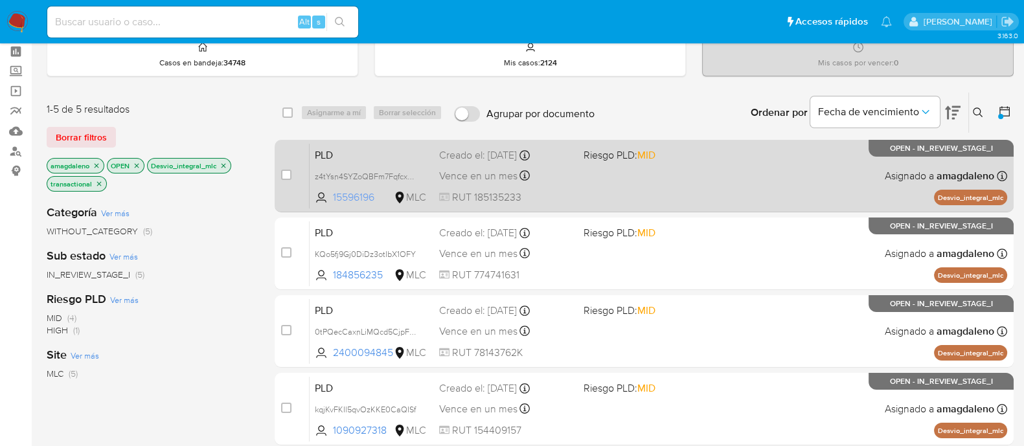
scroll to position [80, 0]
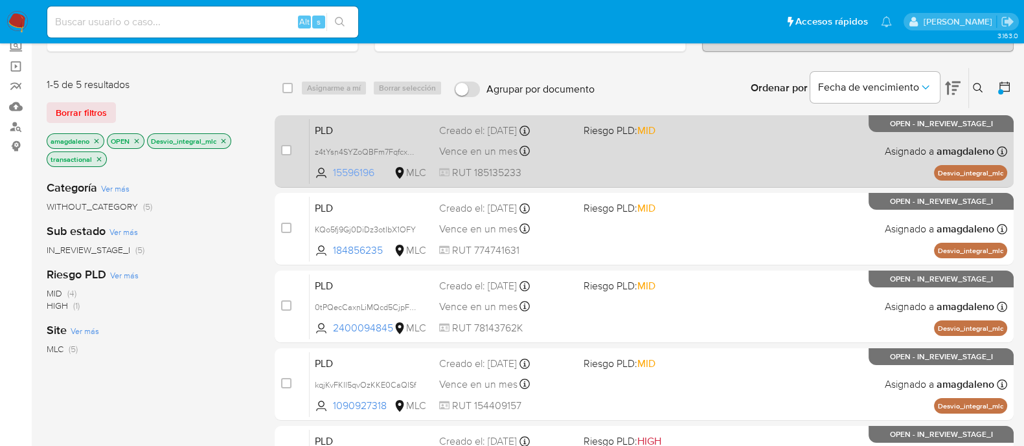
click at [358, 168] on span "15596196" at bounding box center [362, 173] width 58 height 14
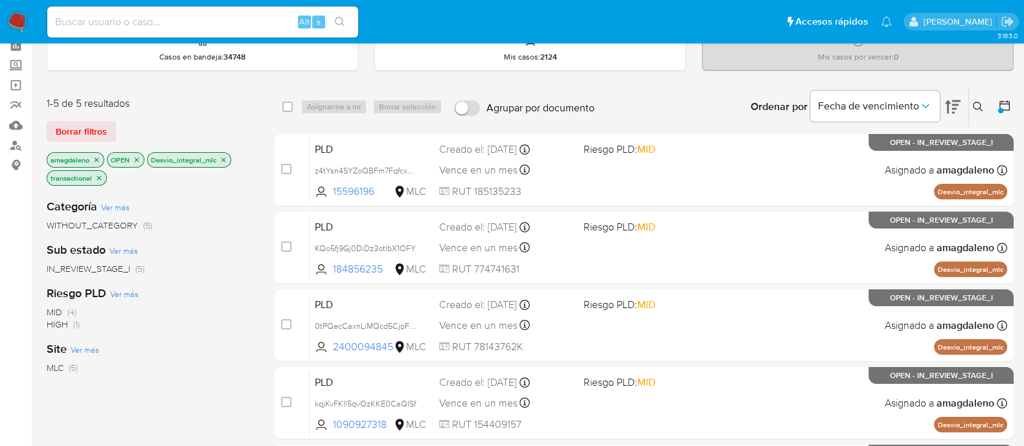
scroll to position [73, 0]
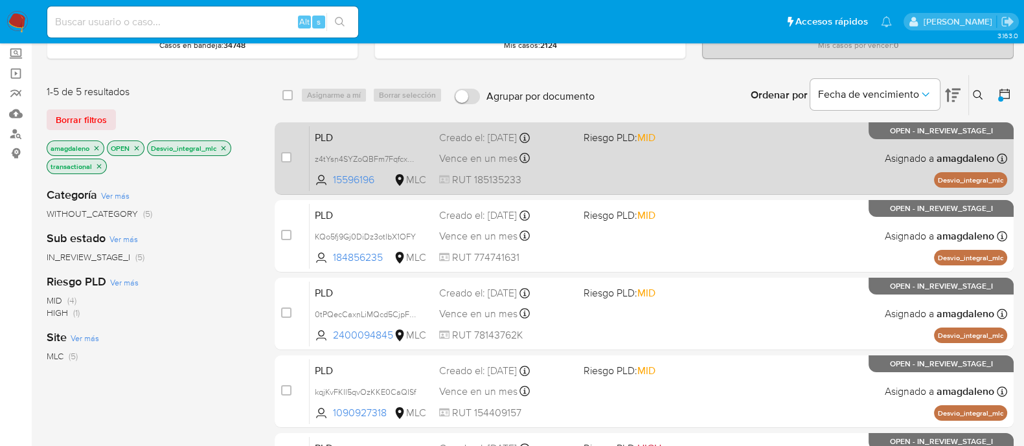
click at [669, 146] on div "PLD z4tYsn4SYZoQBFm7FqfcxZ0y 15596196 MLC Riesgo PLD: MID Creado el: 12/08/2025…" at bounding box center [659, 158] width 698 height 65
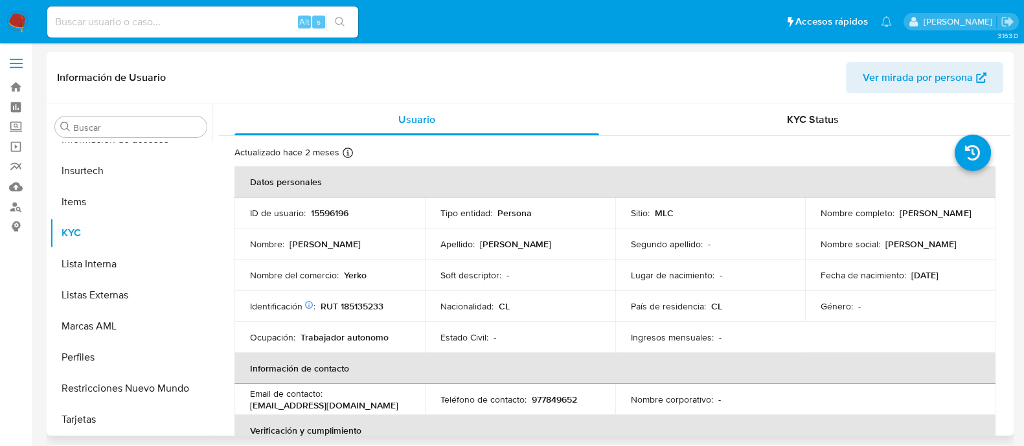
scroll to position [641, 0]
click at [340, 205] on td "ID de usuario : 15596196" at bounding box center [330, 213] width 190 height 31
click at [338, 211] on p "15596196" at bounding box center [330, 213] width 38 height 12
select select "10"
click at [338, 210] on p "15596196" at bounding box center [330, 213] width 38 height 12
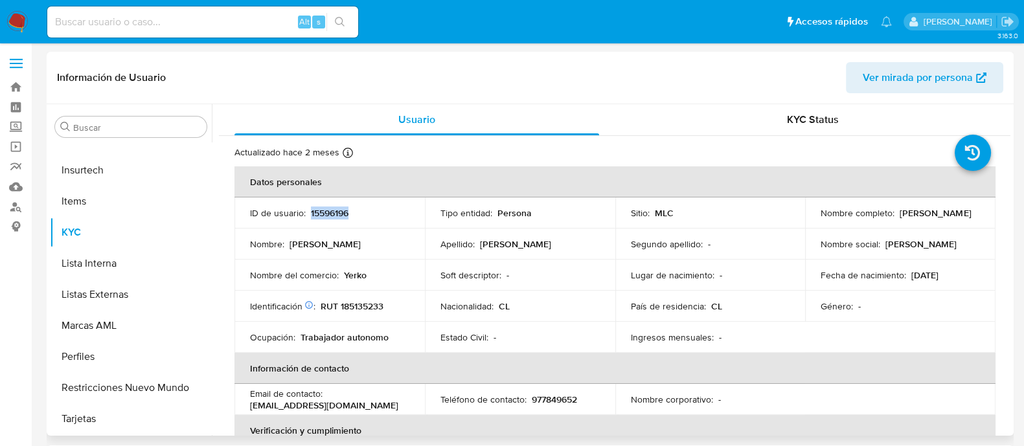
copy p "15596196"
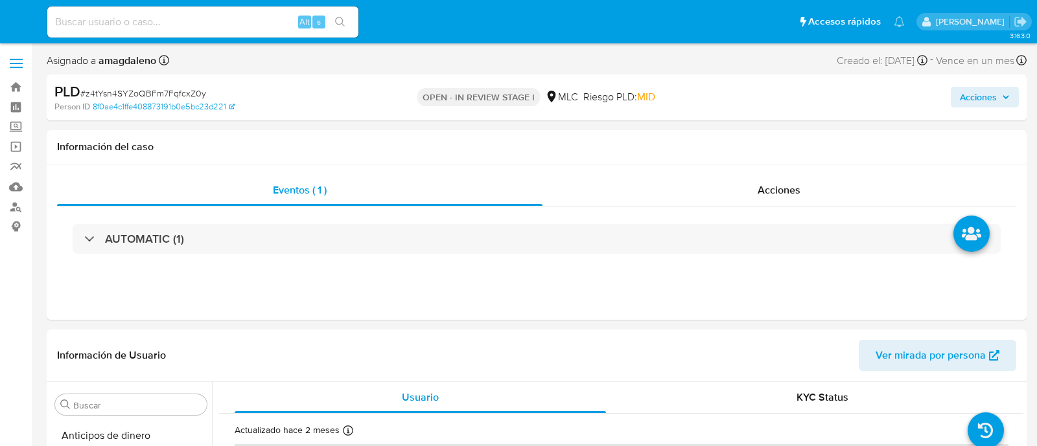
select select "10"
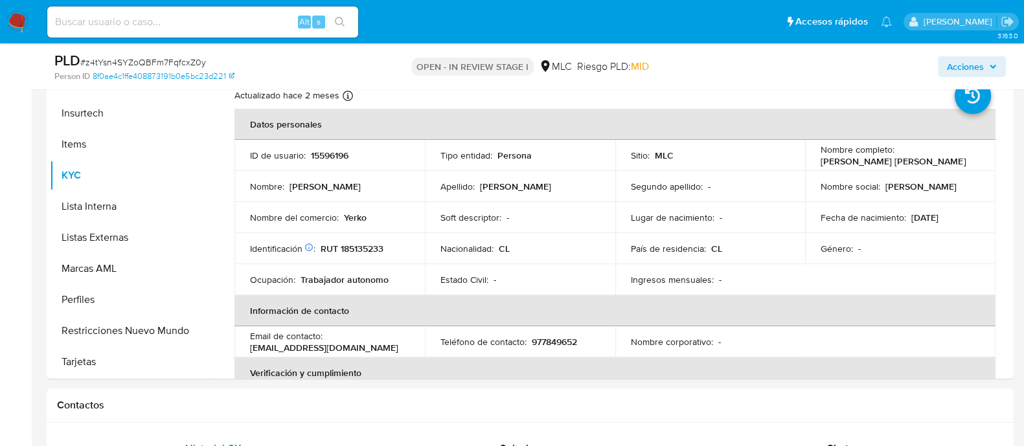
scroll to position [295, 0]
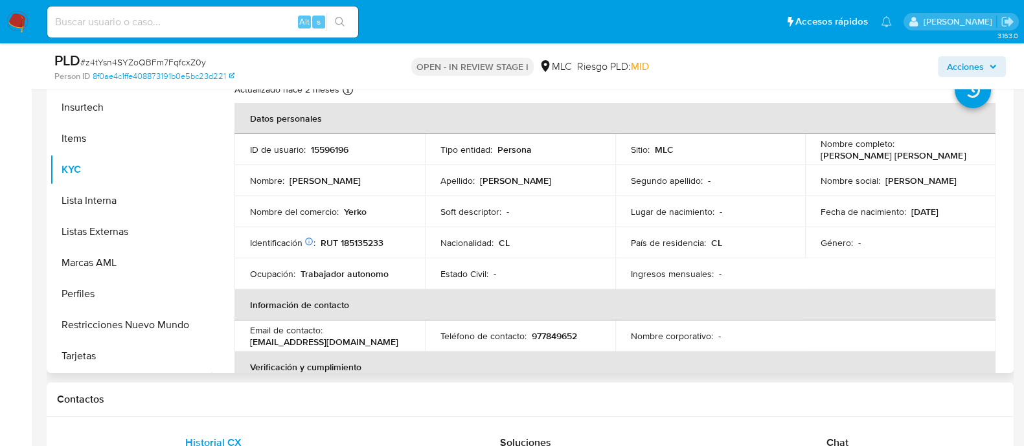
click at [373, 244] on p "RUT 185135233" at bounding box center [352, 243] width 63 height 12
copy p "185135233"
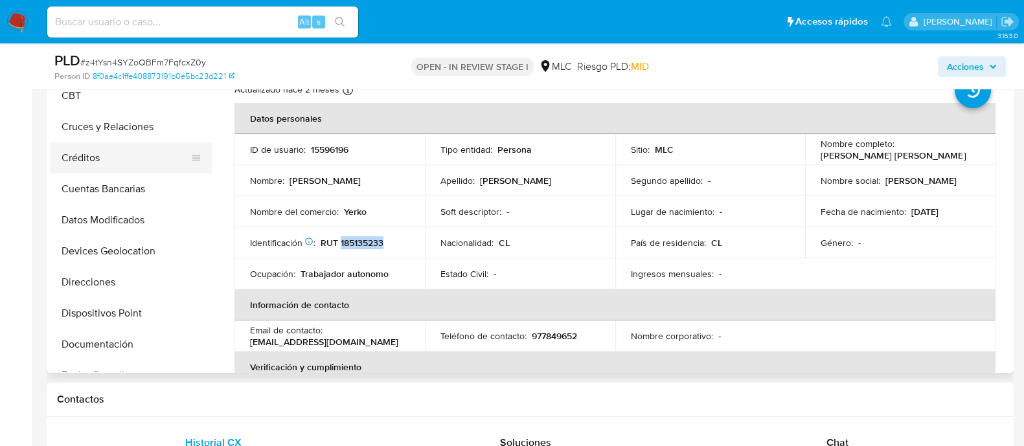
scroll to position [155, 0]
click at [134, 121] on button "Cruces y Relaciones" at bounding box center [126, 126] width 152 height 31
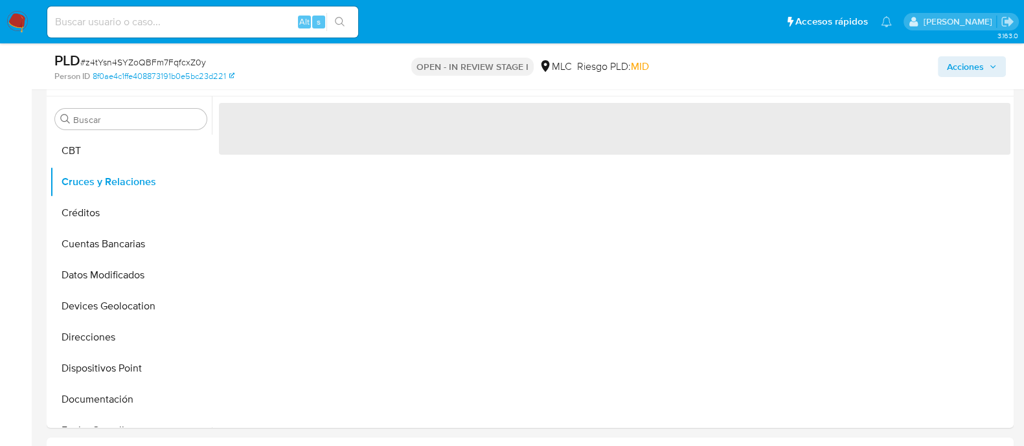
scroll to position [245, 0]
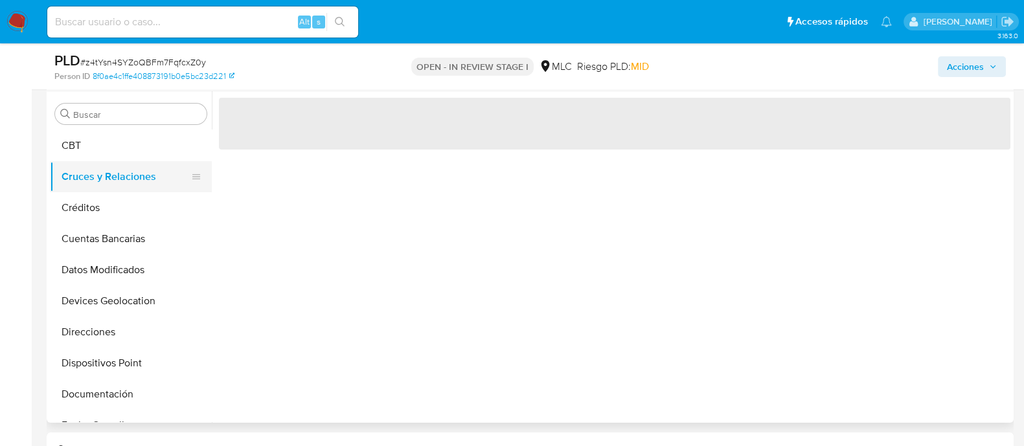
click at [113, 183] on button "Cruces y Relaciones" at bounding box center [126, 176] width 152 height 31
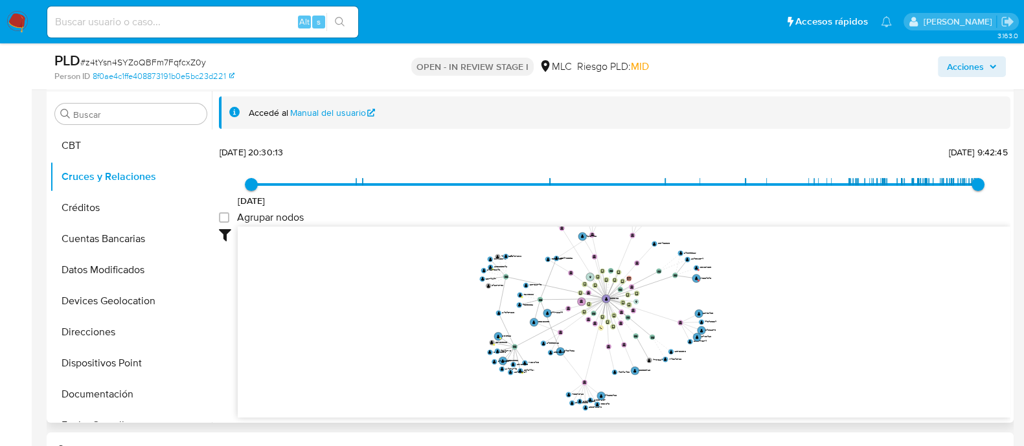
drag, startPoint x: 775, startPoint y: 298, endPoint x: 766, endPoint y: 315, distance: 20.0
click at [766, 318] on icon "device-68a49f269a8c4b2306e929f1  device-6745c872304d74b1c391a0c0  device-678d…" at bounding box center [624, 321] width 773 height 188
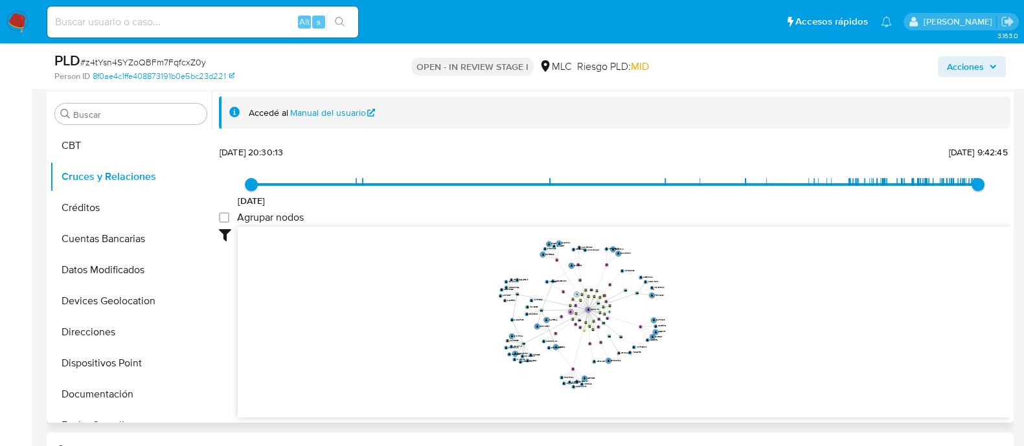
drag, startPoint x: 742, startPoint y: 312, endPoint x: 693, endPoint y: 313, distance: 49.9
click at [688, 317] on icon "device-68a49f269a8c4b2306e929f1  device-6745c872304d74b1c391a0c0  device-678d…" at bounding box center [624, 321] width 773 height 188
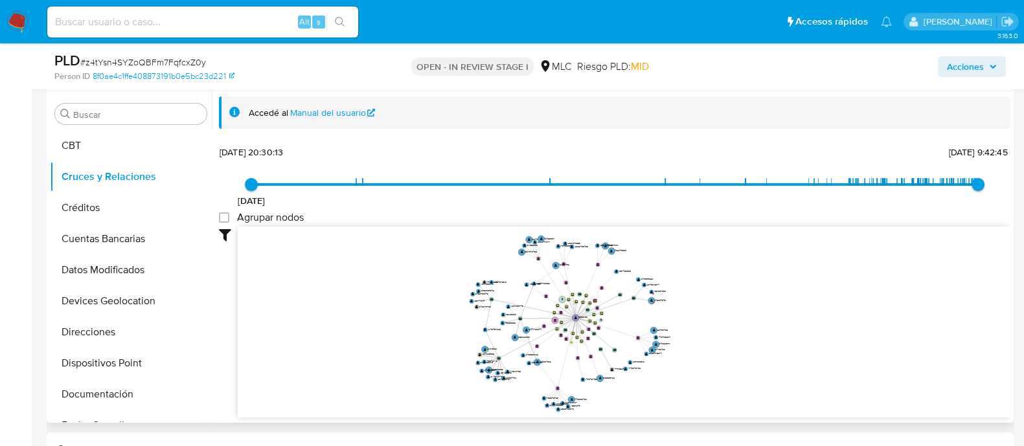
drag, startPoint x: 705, startPoint y: 327, endPoint x: 1011, endPoint y: 165, distance: 345.1
click at [711, 332] on icon "device-68a49f269a8c4b2306e929f1  device-6745c872304d74b1c391a0c0  device-678d…" at bounding box center [624, 321] width 773 height 188
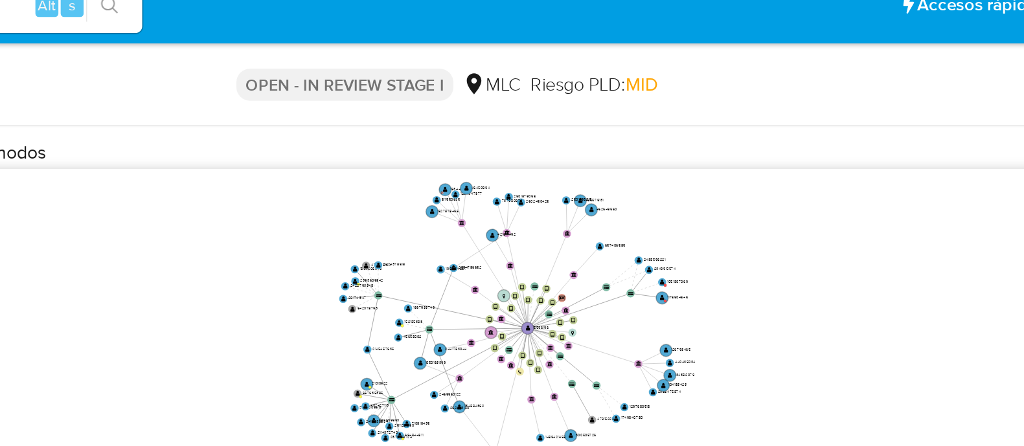
scroll to position [358, 0]
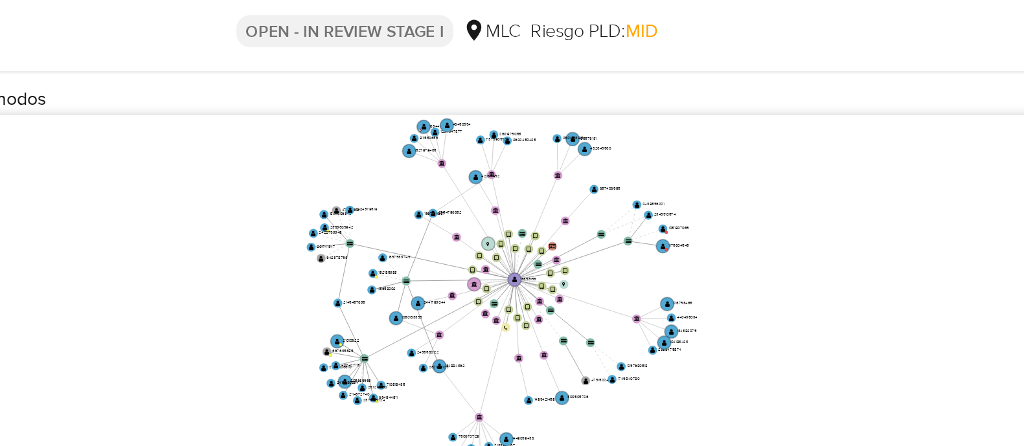
click at [672, 246] on icon "device-68a49f269a8c4b2306e929f1  device-6745c872304d74b1c391a0c0  device-678d…" at bounding box center [624, 208] width 773 height 188
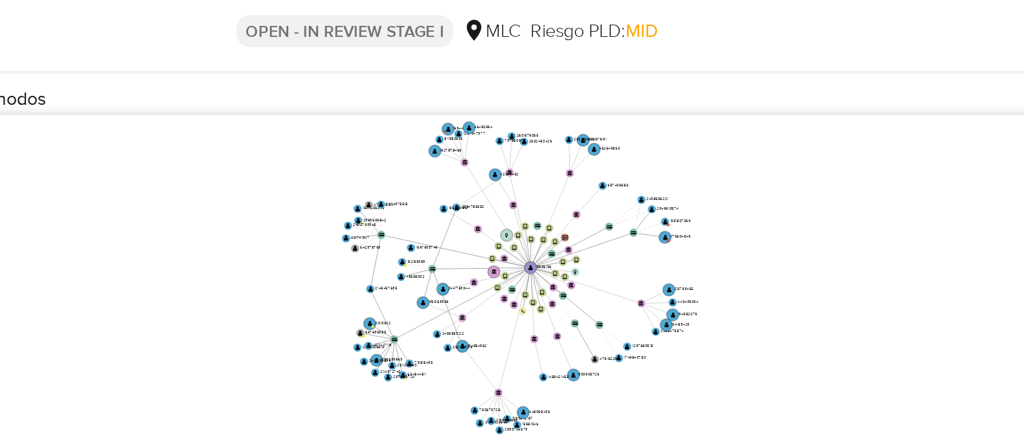
click at [671, 233] on icon "device-68a49f269a8c4b2306e929f1  device-6745c872304d74b1c391a0c0  device-678d…" at bounding box center [624, 208] width 773 height 188
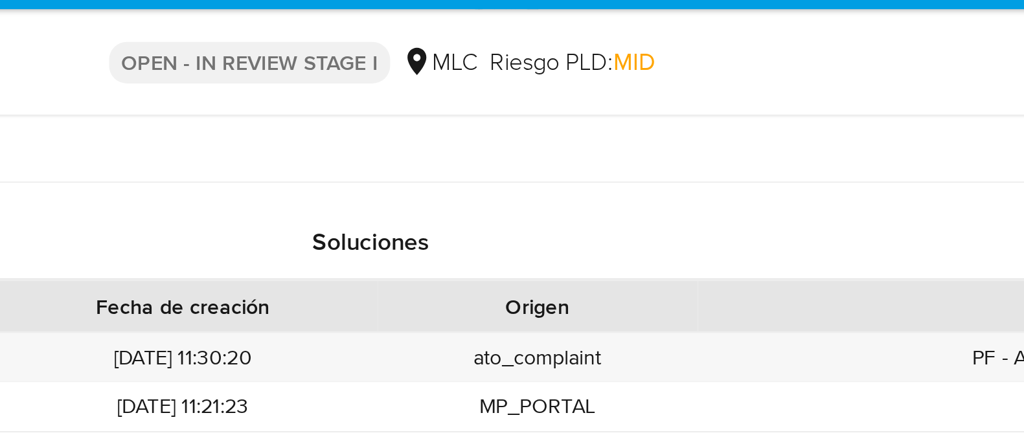
scroll to position [592, 0]
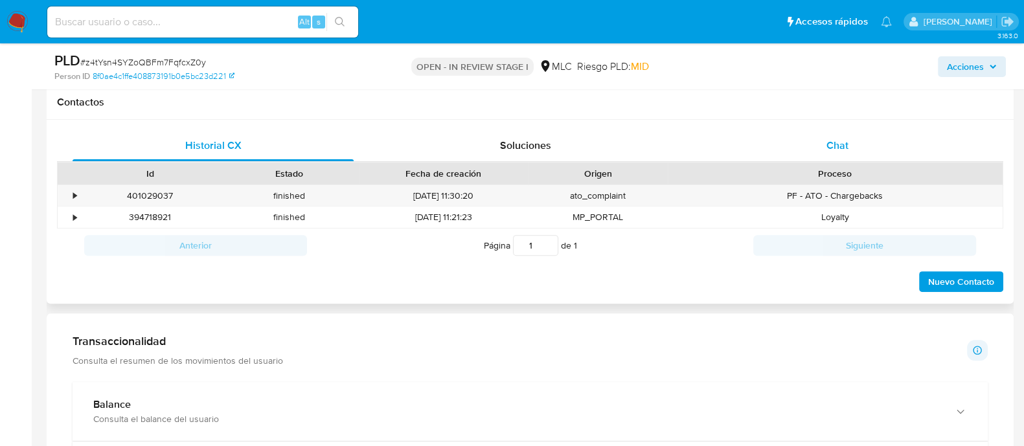
click at [843, 157] on div "Chat" at bounding box center [837, 145] width 281 height 31
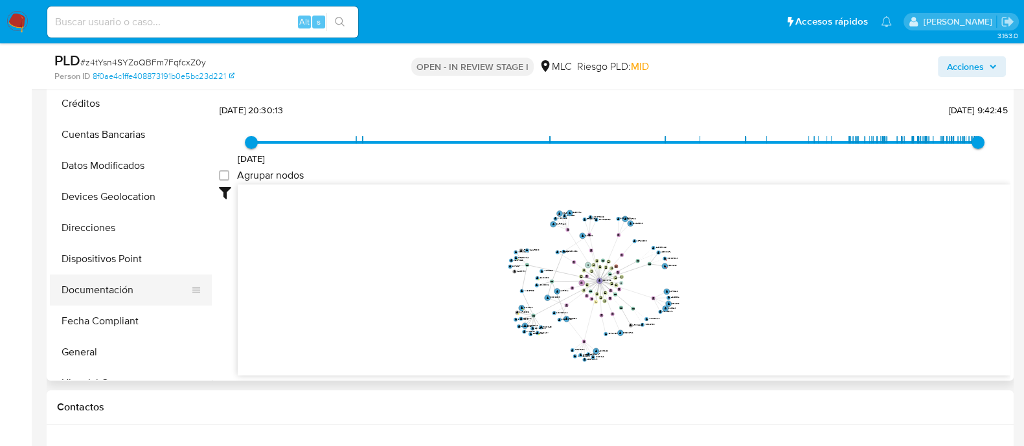
scroll to position [243, 0]
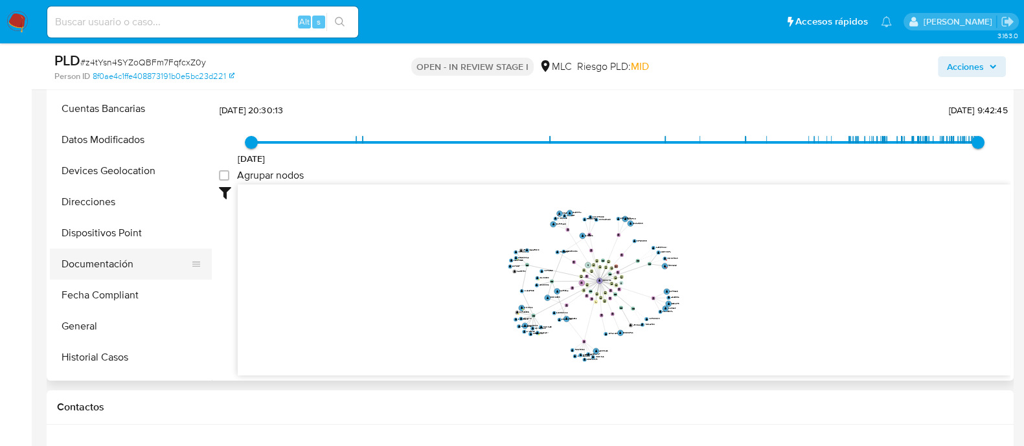
click at [106, 263] on button "Documentación" at bounding box center [126, 264] width 152 height 31
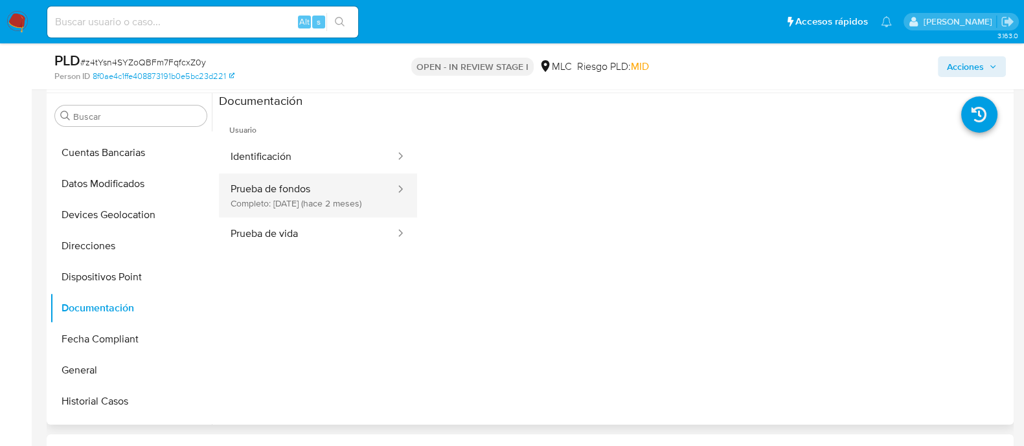
click at [317, 182] on button "Prueba de fondos Completo: [DATE] (hace 2 meses)" at bounding box center [308, 196] width 178 height 44
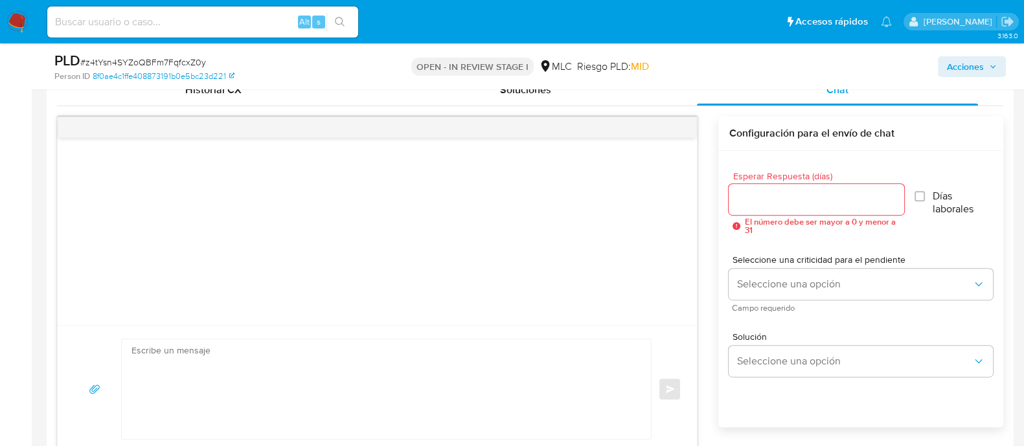
scroll to position [567, 0]
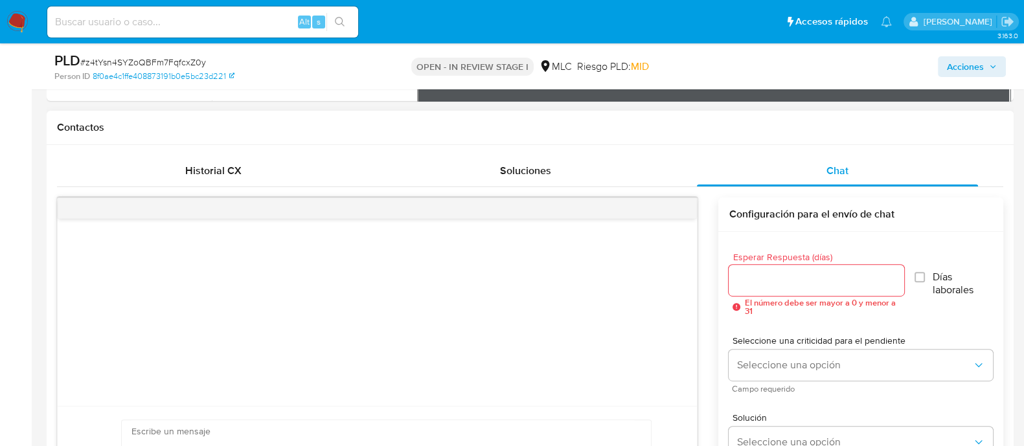
click at [366, 128] on h1 "Contactos" at bounding box center [530, 127] width 946 height 13
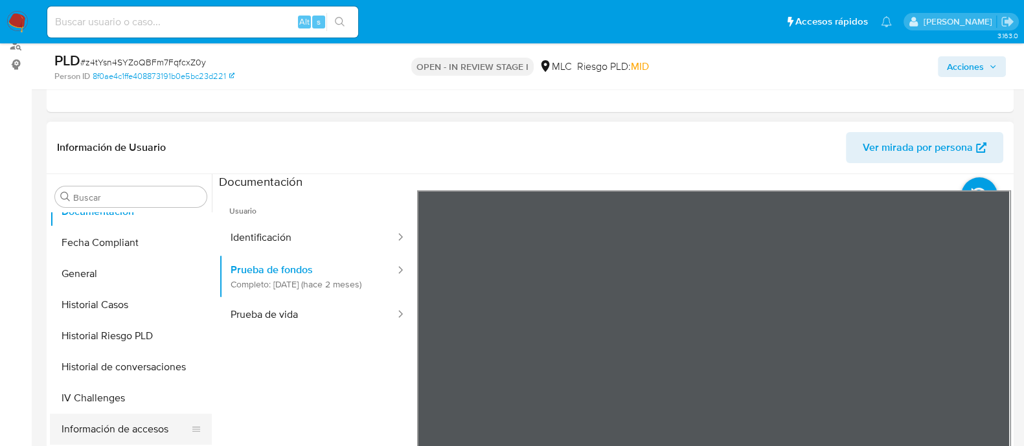
scroll to position [566, 0]
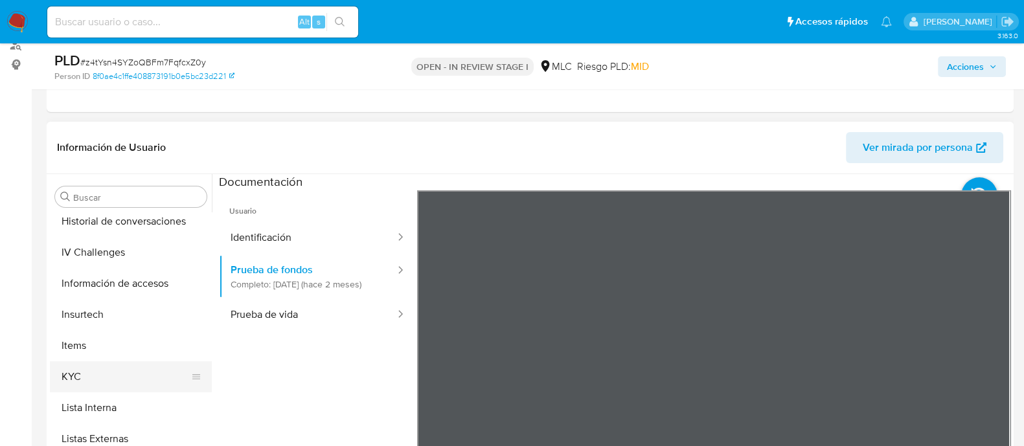
click at [77, 373] on button "KYC" at bounding box center [126, 376] width 152 height 31
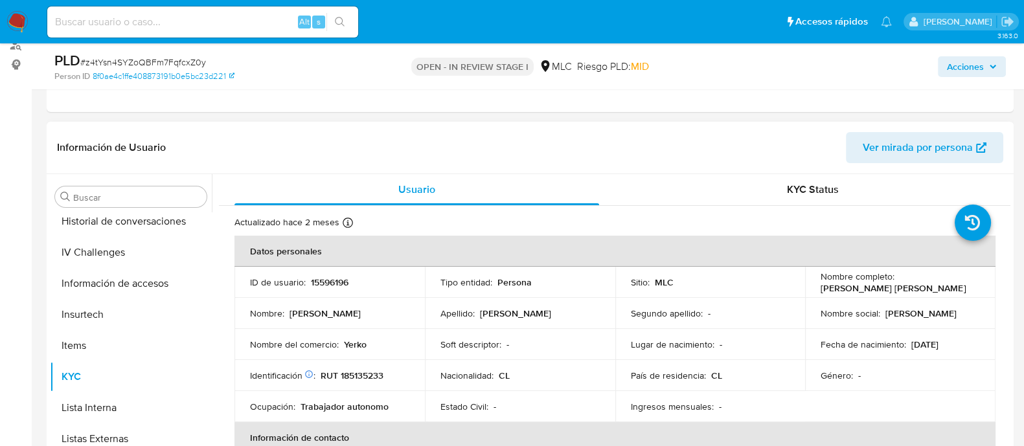
drag, startPoint x: 818, startPoint y: 288, endPoint x: 947, endPoint y: 288, distance: 128.9
click at [947, 288] on div "Nombre completo : [PERSON_NAME] [PERSON_NAME]" at bounding box center [900, 282] width 159 height 23
copy p "[PERSON_NAME] [PERSON_NAME]"
